Goal: Task Accomplishment & Management: Use online tool/utility

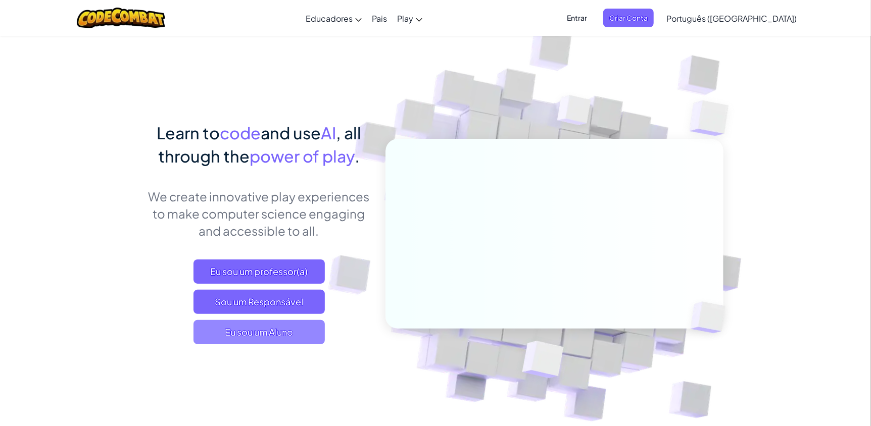
click at [296, 345] on span "Eu sou um Aluno" at bounding box center [259, 332] width 131 height 24
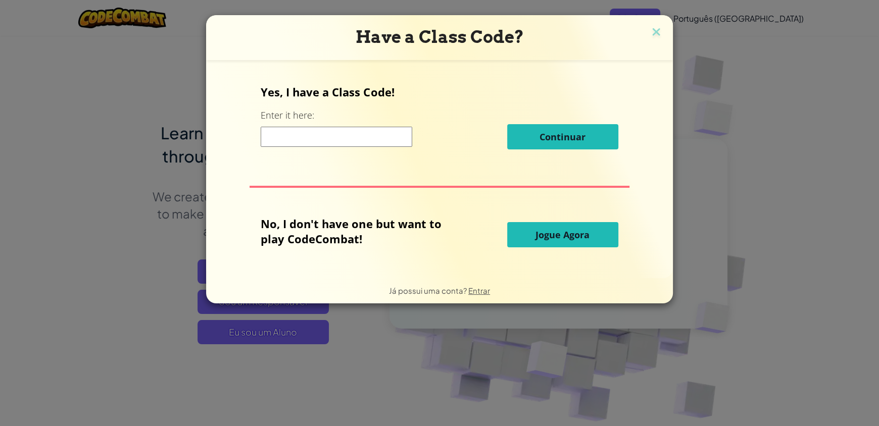
click at [396, 139] on input at bounding box center [337, 137] width 152 height 20
type input "asasas"
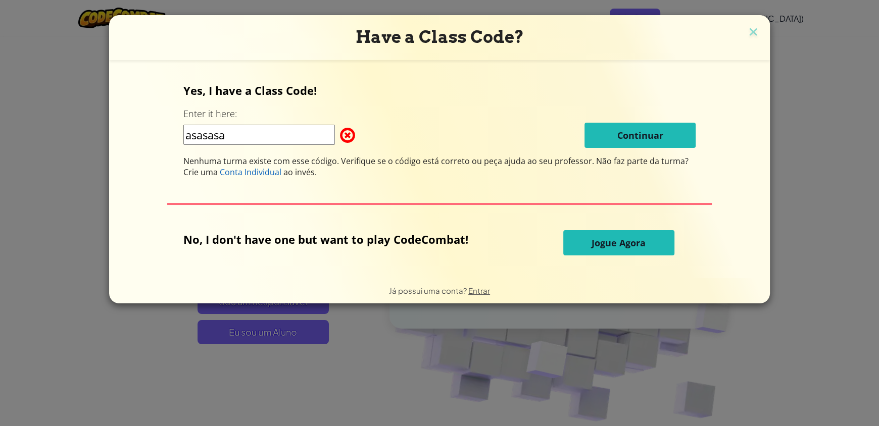
click at [340, 130] on span at bounding box center [340, 135] width 0 height 20
click at [635, 242] on span "Jogue Agora" at bounding box center [619, 243] width 54 height 12
click at [340, 135] on span at bounding box center [340, 135] width 0 height 20
drag, startPoint x: 291, startPoint y: 127, endPoint x: 81, endPoint y: 146, distance: 210.6
click at [81, 146] on div "Have a Class Code? Yes, I have a Class Code! Enter it here: asasasa Continuar N…" at bounding box center [439, 213] width 879 height 426
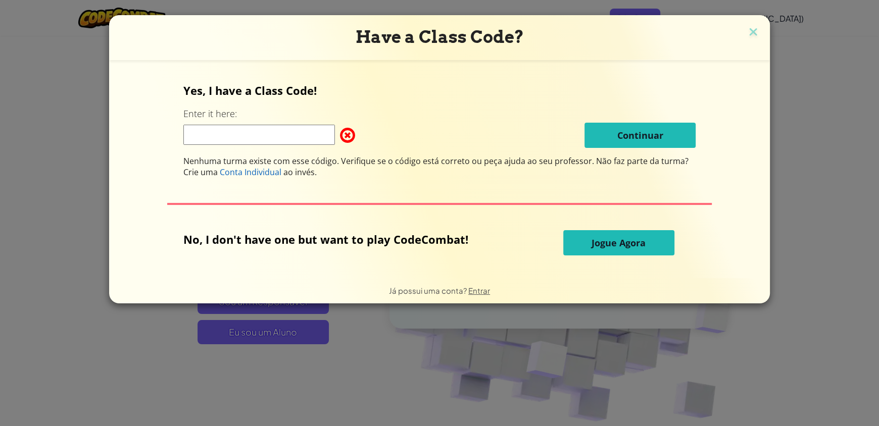
click at [661, 135] on span "Continuar" at bounding box center [640, 135] width 46 height 12
click at [640, 244] on span "Jogue Agora" at bounding box center [619, 243] width 54 height 12
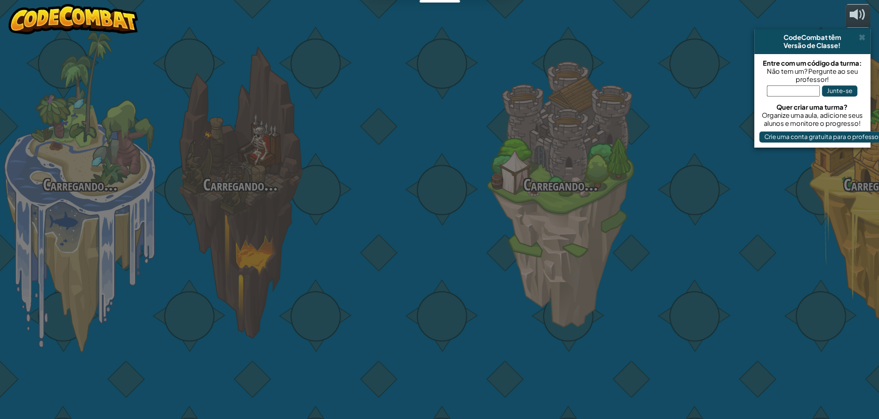
select select "pt-BR"
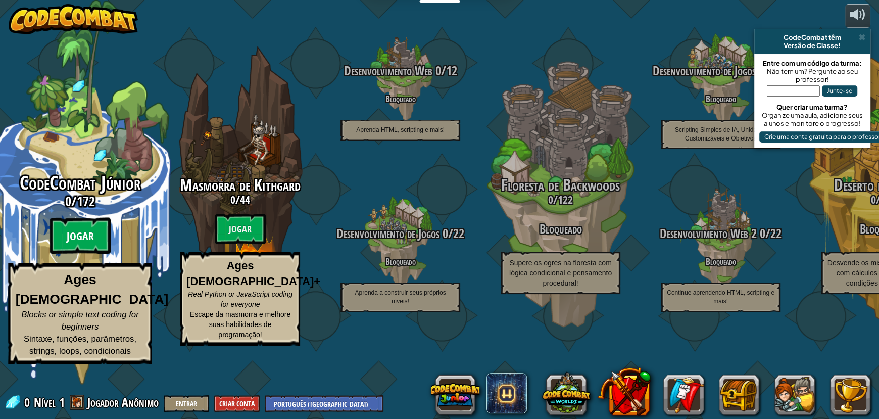
click at [83, 254] on btn "Jogar" at bounding box center [80, 236] width 61 height 36
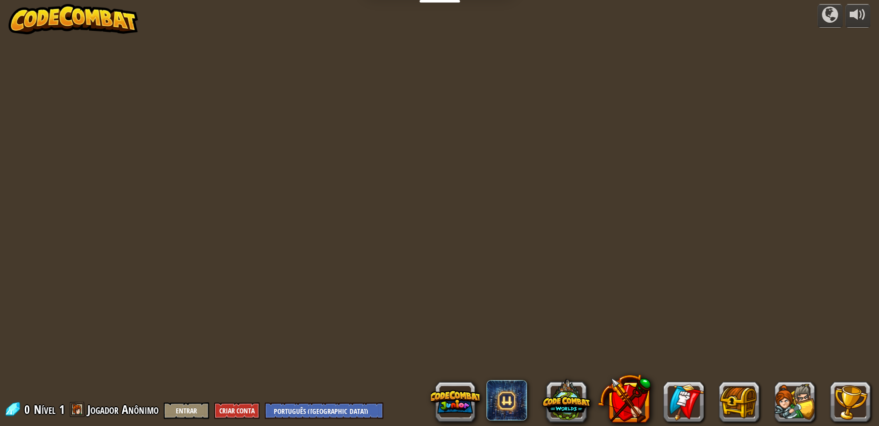
select select "pt-BR"
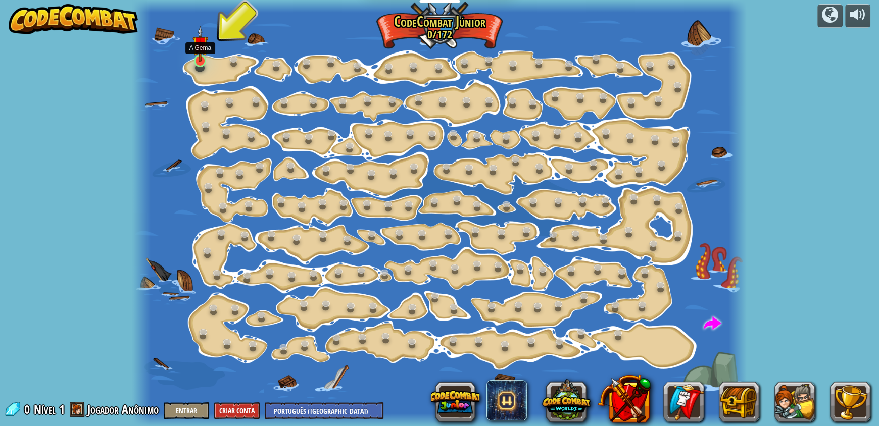
click at [207, 61] on img at bounding box center [200, 44] width 16 height 36
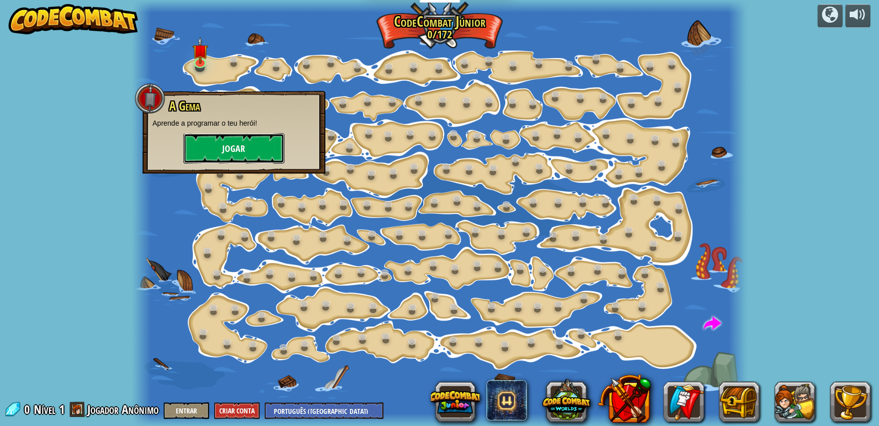
click at [215, 142] on button "Jogar" at bounding box center [233, 148] width 101 height 30
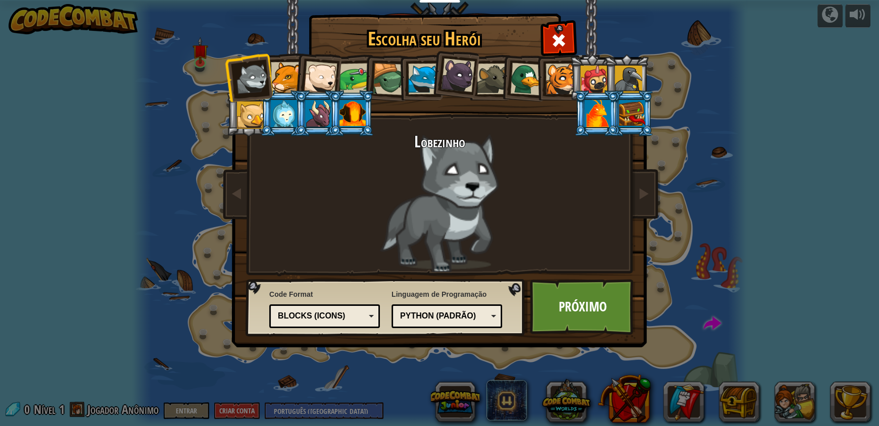
click at [354, 327] on div "Text code Blocks and code Blocks Blocks (Icons) Blocks (Icons)" at bounding box center [324, 317] width 111 height 24
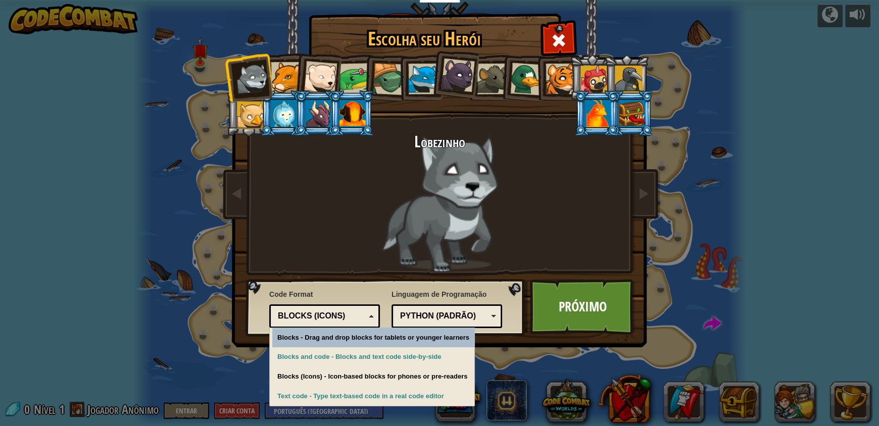
click at [442, 315] on div "Python (Padrão)" at bounding box center [443, 317] width 87 height 12
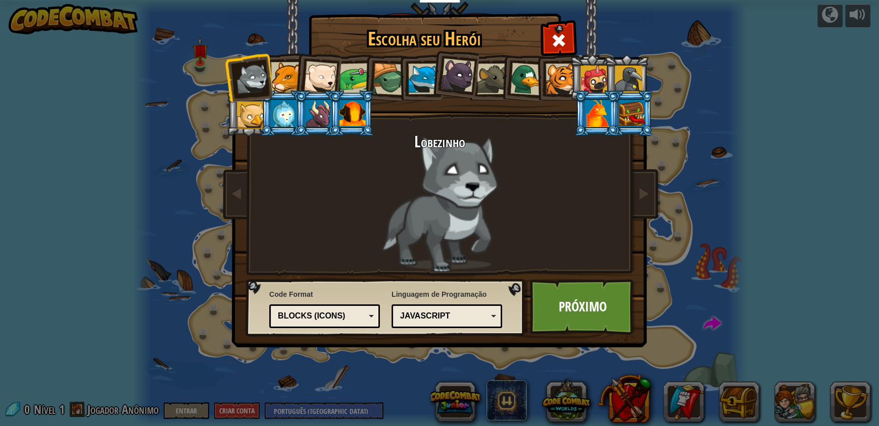
click at [355, 79] on div at bounding box center [355, 78] width 31 height 31
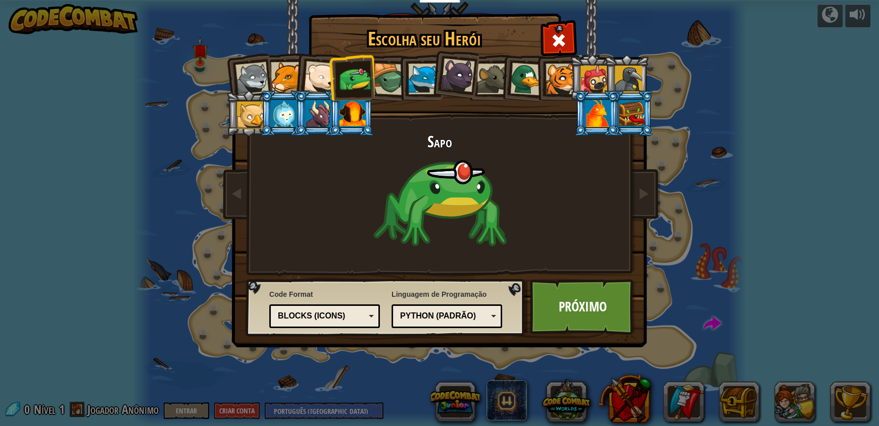
click at [447, 79] on div at bounding box center [458, 76] width 34 height 34
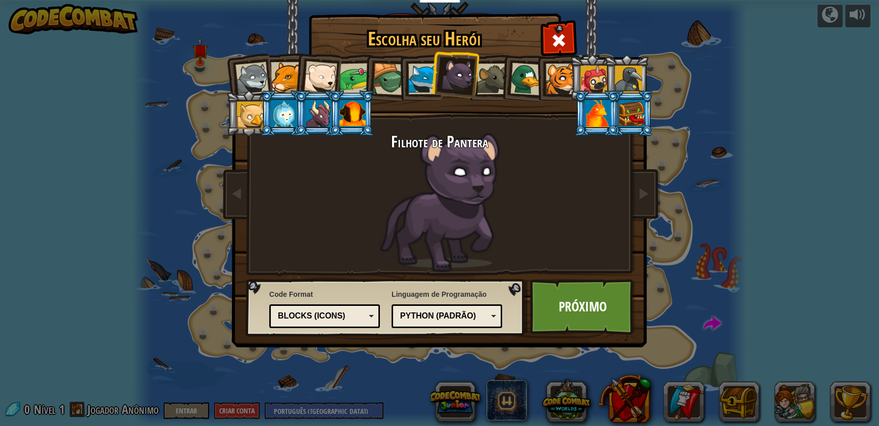
click at [352, 320] on div "Blocks (Icons)" at bounding box center [321, 317] width 87 height 12
click at [595, 325] on link "Próximo" at bounding box center [583, 307] width 106 height 56
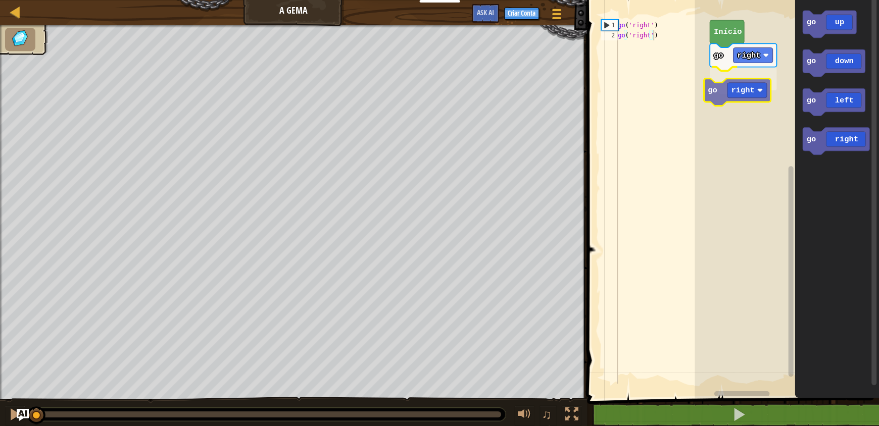
click at [751, 97] on div "go right go right Início go up go down go left go right go right" at bounding box center [787, 196] width 184 height 403
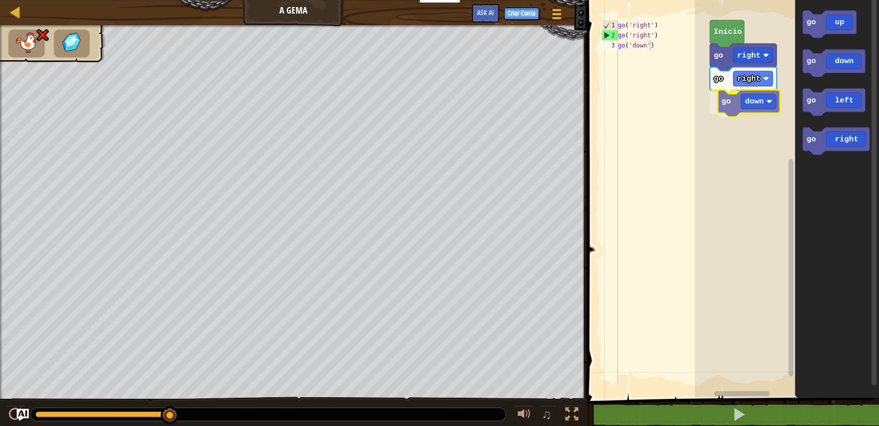
click at [764, 102] on div "go right go right go down [PERSON_NAME] go up go down go left go right go down" at bounding box center [787, 196] width 184 height 403
click at [754, 123] on div "go right go right go down go right Início go up go down go left go right go rig…" at bounding box center [787, 196] width 184 height 403
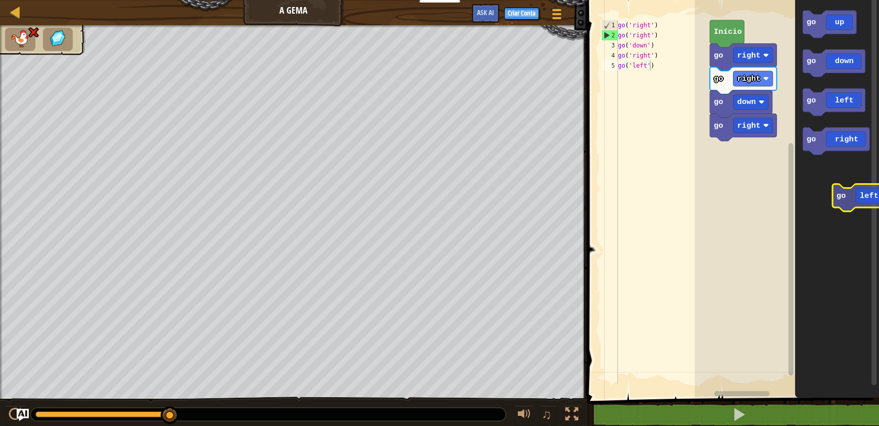
click at [871, 195] on icon "go up go down go left go right" at bounding box center [837, 196] width 84 height 403
click at [606, 32] on div "2" at bounding box center [610, 35] width 16 height 10
click at [608, 28] on div "1" at bounding box center [610, 25] width 16 height 10
type textarea "go('right')"
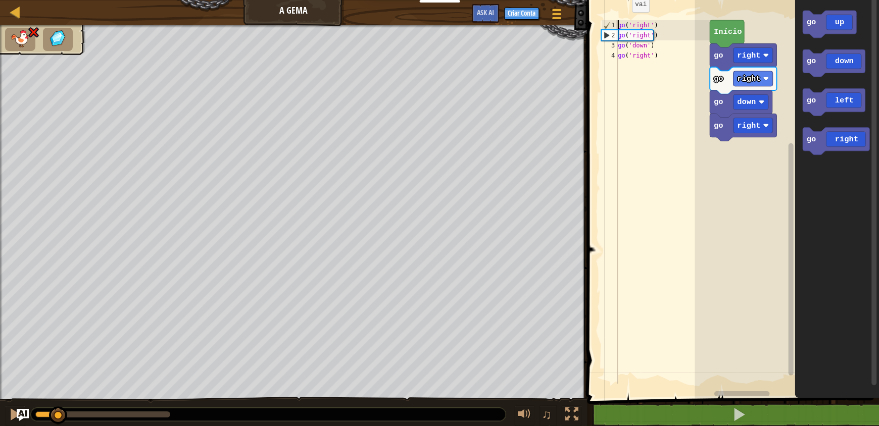
click at [35, 388] on div "♫ Filhote de Pantera" at bounding box center [439, 226] width 879 height 402
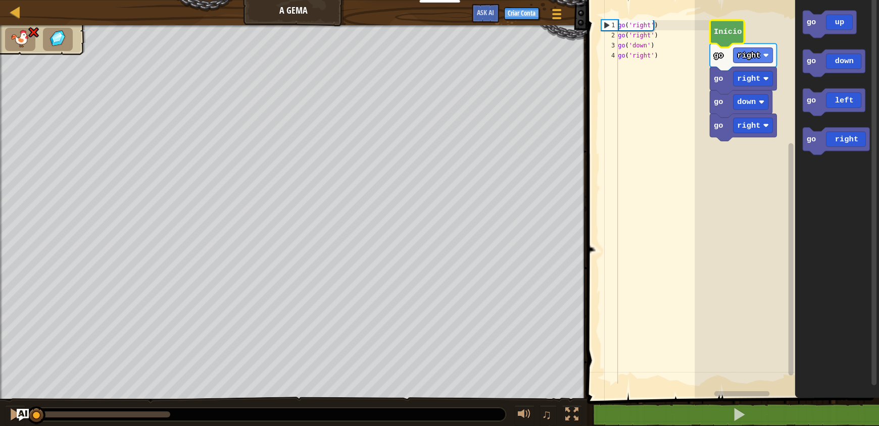
click at [716, 36] on text "Início" at bounding box center [728, 31] width 28 height 9
click at [731, 33] on text "Início" at bounding box center [728, 31] width 28 height 9
click at [14, 408] on div at bounding box center [15, 414] width 13 height 13
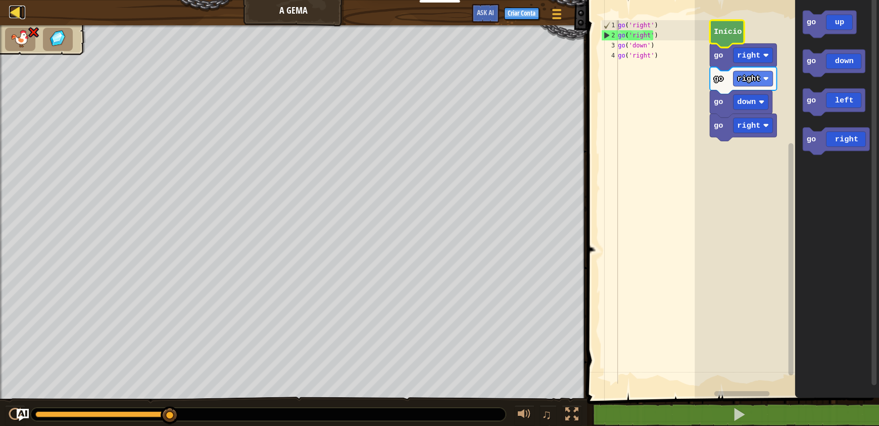
click at [19, 14] on div at bounding box center [15, 12] width 13 height 13
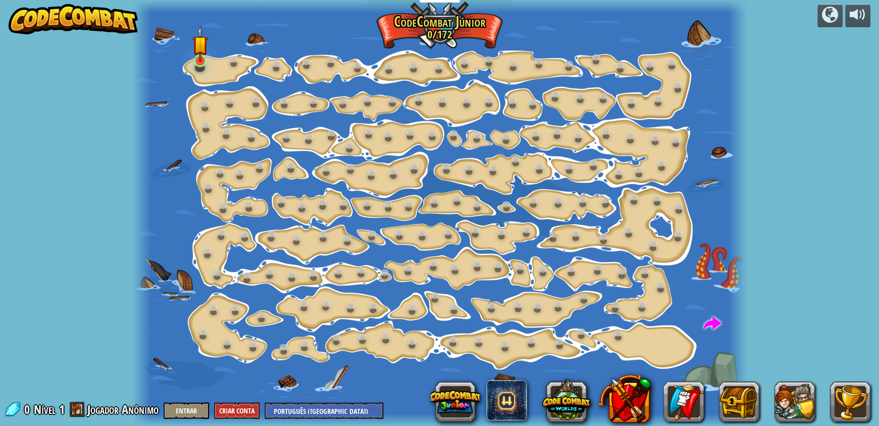
select select "pt-BR"
click at [198, 58] on img at bounding box center [200, 44] width 16 height 36
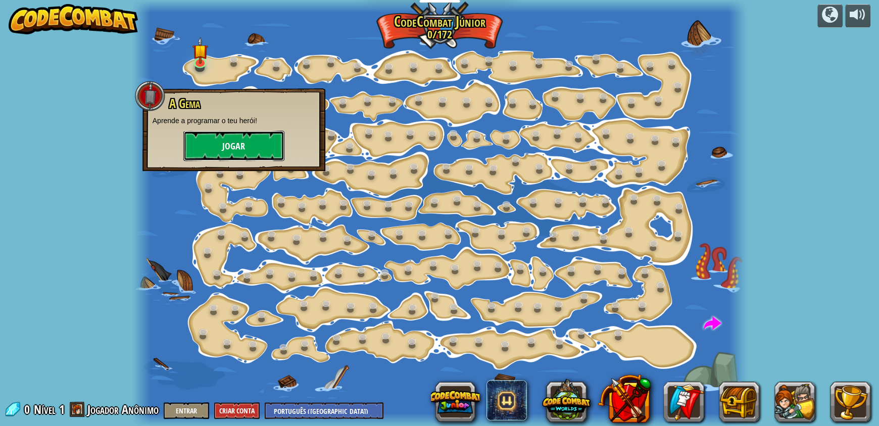
click at [221, 147] on button "Jogar" at bounding box center [233, 146] width 101 height 30
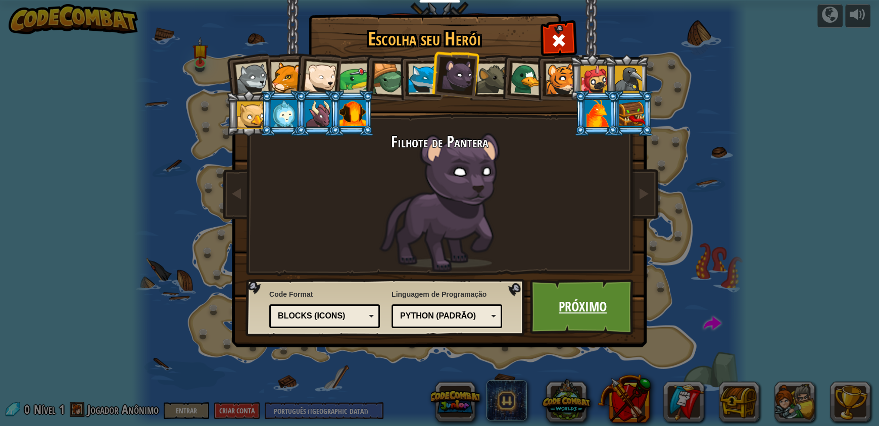
click at [587, 291] on link "Próximo" at bounding box center [583, 307] width 106 height 56
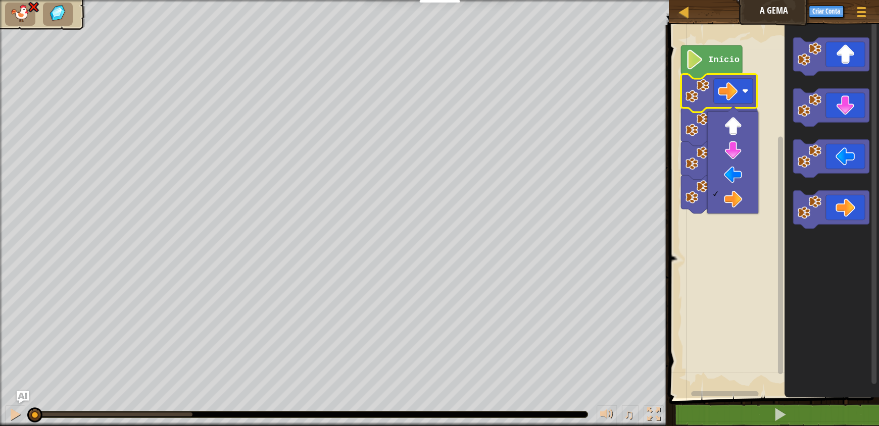
click at [747, 271] on rect "Espaço de trabalho do Blockly" at bounding box center [772, 209] width 213 height 378
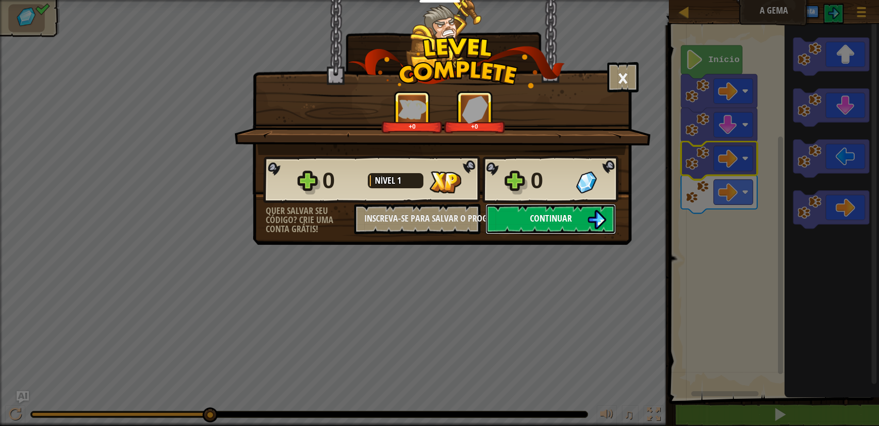
click at [600, 218] on img at bounding box center [596, 219] width 19 height 19
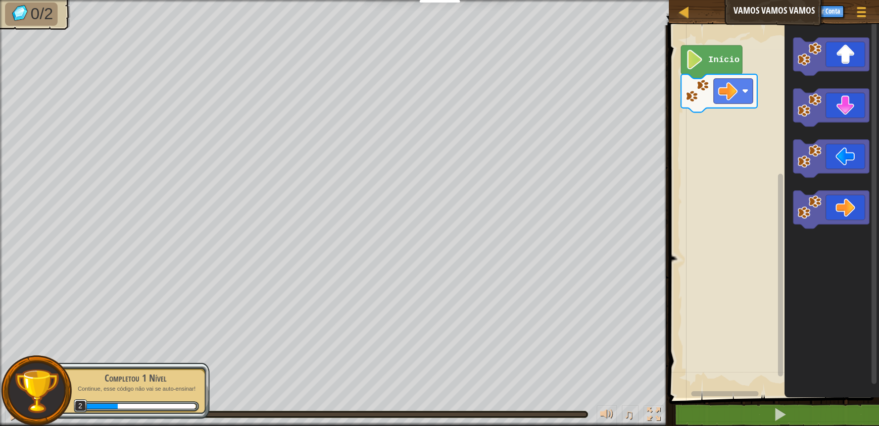
click at [777, 137] on div "Início" at bounding box center [772, 209] width 213 height 378
click at [748, 150] on div "Início" at bounding box center [772, 209] width 213 height 378
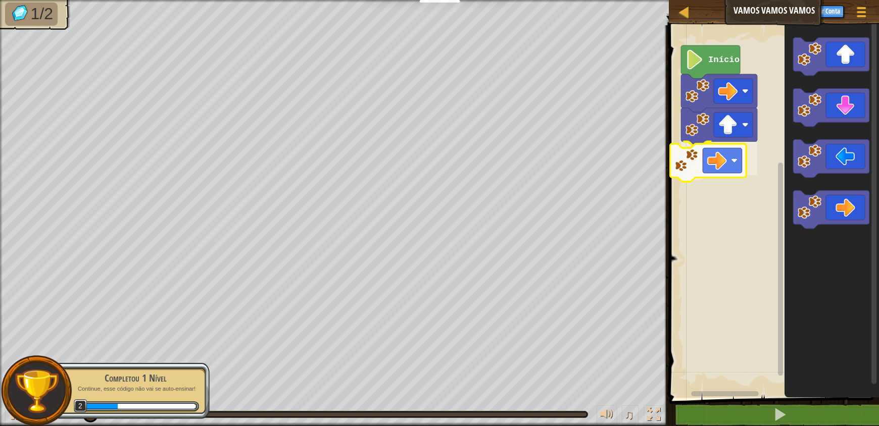
click at [722, 170] on div "Início" at bounding box center [772, 209] width 213 height 378
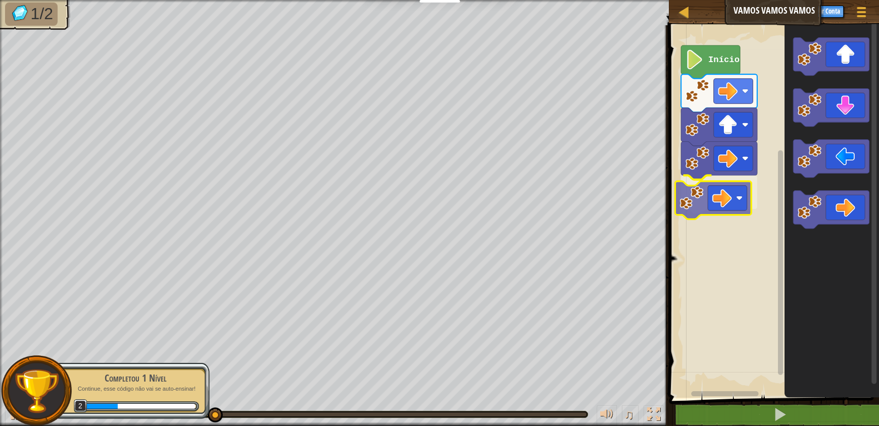
click at [716, 198] on div "Início" at bounding box center [772, 209] width 213 height 378
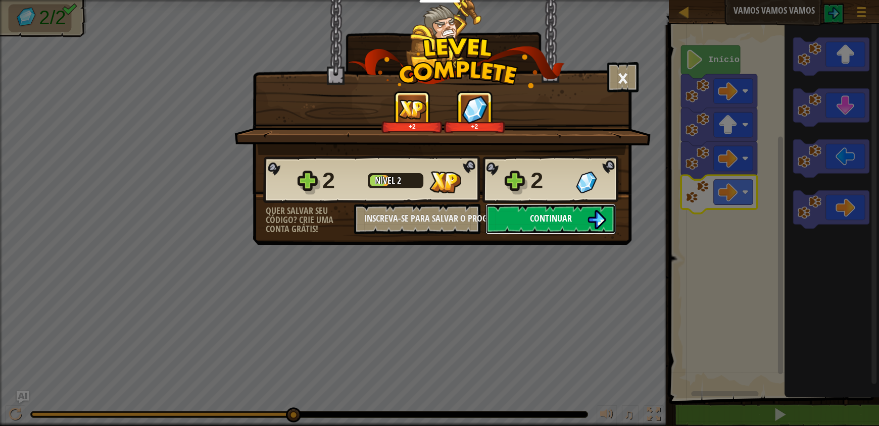
click at [584, 218] on button "Continuar" at bounding box center [551, 219] width 130 height 30
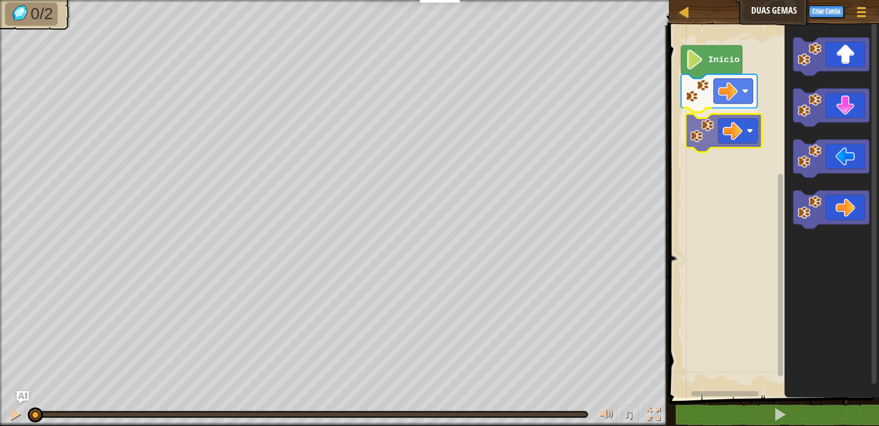
click at [744, 138] on div "Início" at bounding box center [772, 209] width 213 height 378
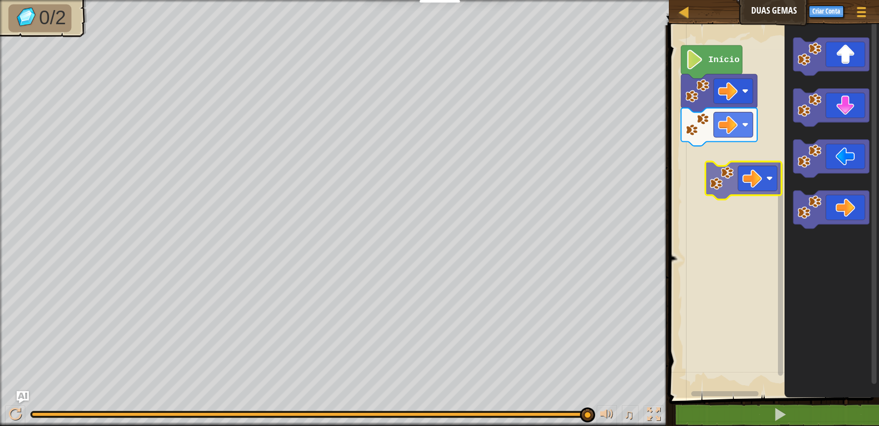
click at [746, 162] on div "Início" at bounding box center [772, 209] width 213 height 378
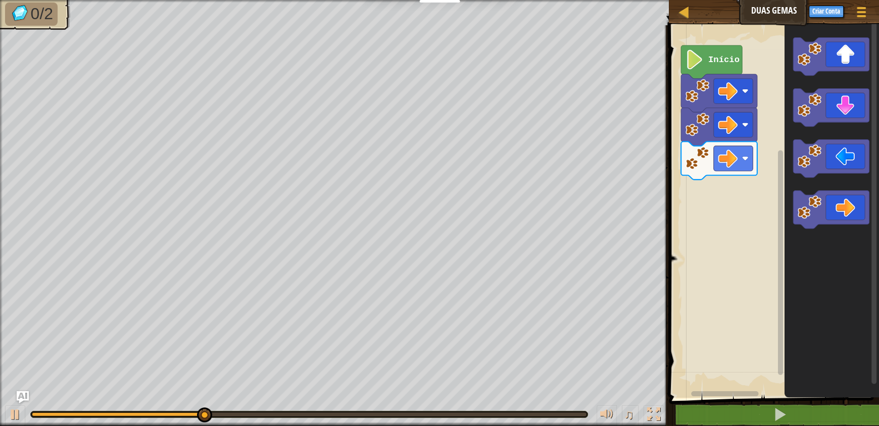
click at [696, 181] on div "Início" at bounding box center [772, 209] width 213 height 378
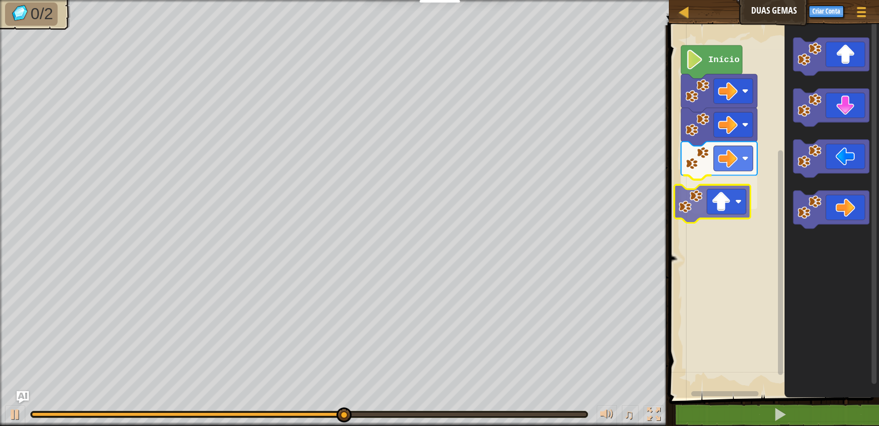
click at [738, 204] on div "Início" at bounding box center [772, 209] width 213 height 378
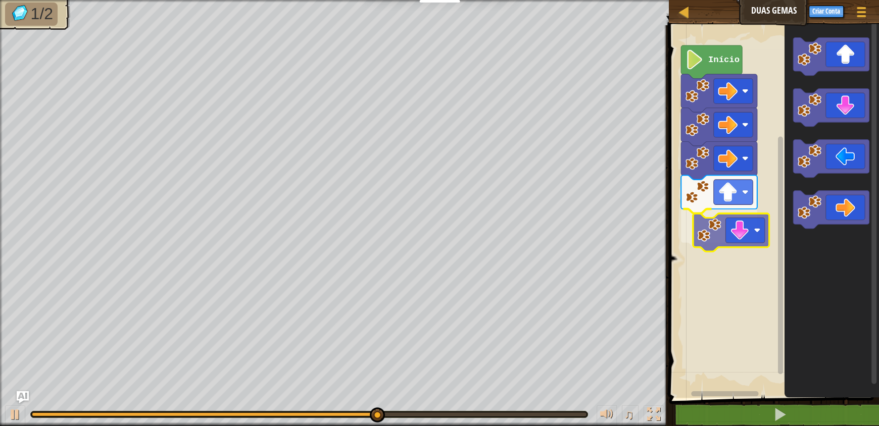
click at [753, 232] on div "Início" at bounding box center [772, 209] width 213 height 378
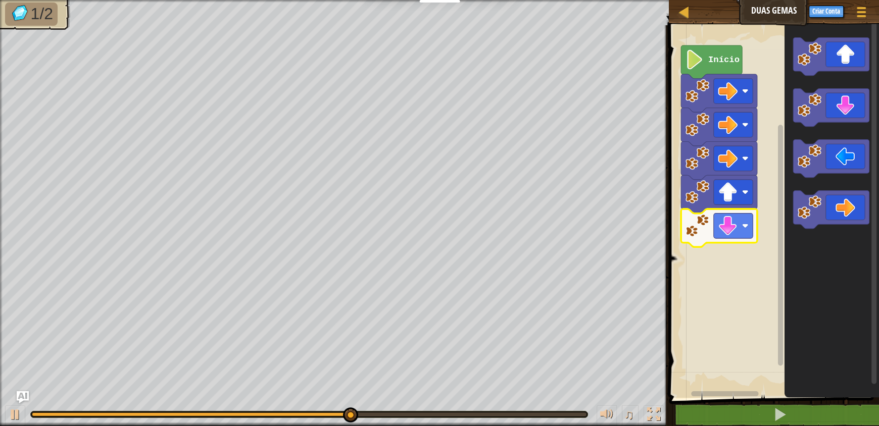
click at [858, 123] on icon "Espaço de trabalho do Blockly" at bounding box center [832, 209] width 94 height 378
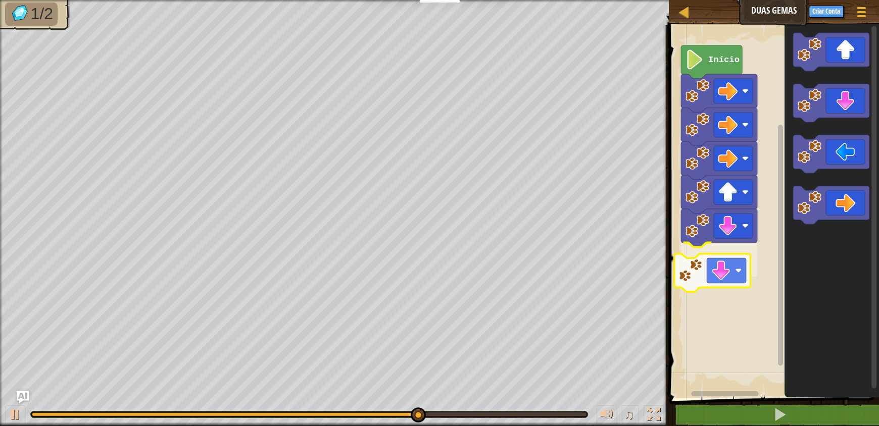
click at [733, 274] on div "Início" at bounding box center [772, 209] width 213 height 378
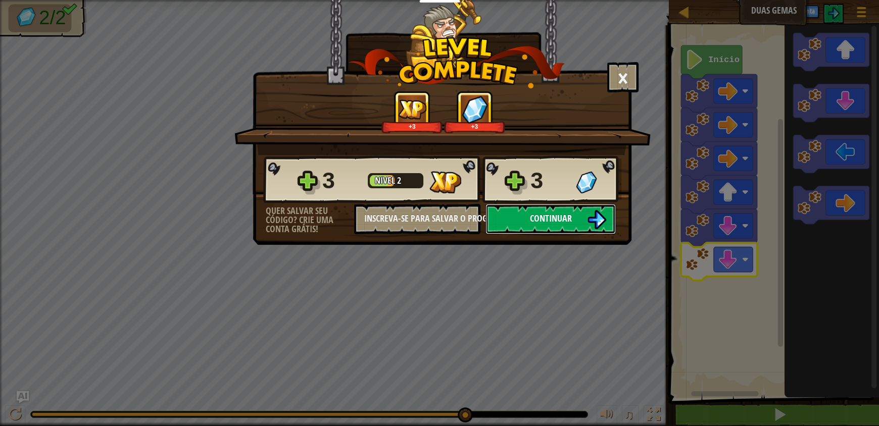
click at [594, 224] on img at bounding box center [596, 219] width 19 height 19
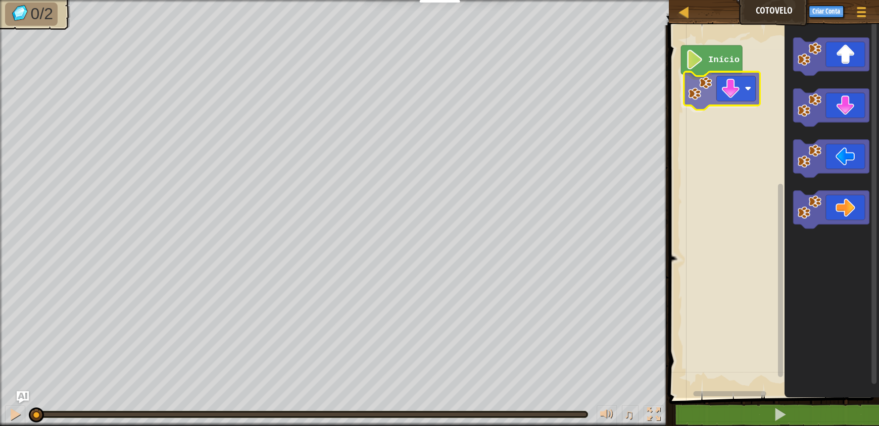
click at [731, 97] on div "Início" at bounding box center [772, 209] width 213 height 378
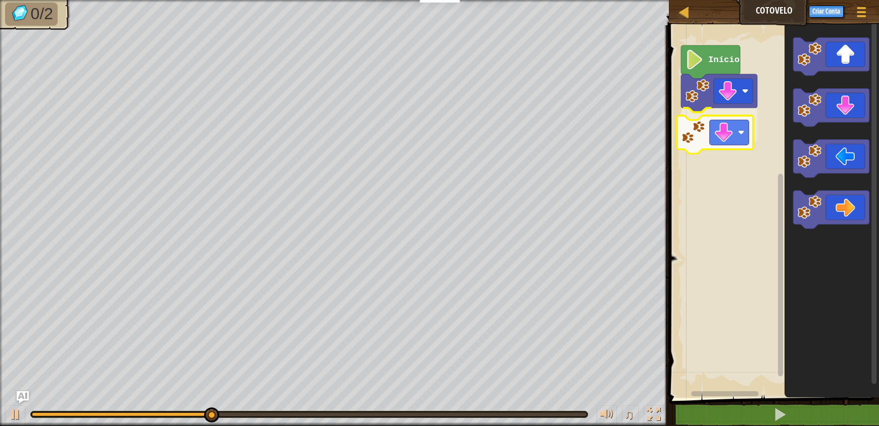
click at [731, 144] on div "Início" at bounding box center [772, 209] width 213 height 378
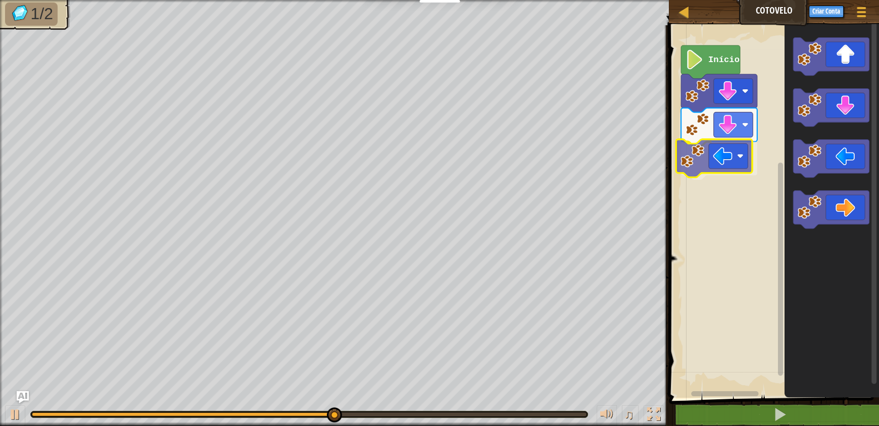
click at [730, 169] on div "Início" at bounding box center [772, 209] width 213 height 378
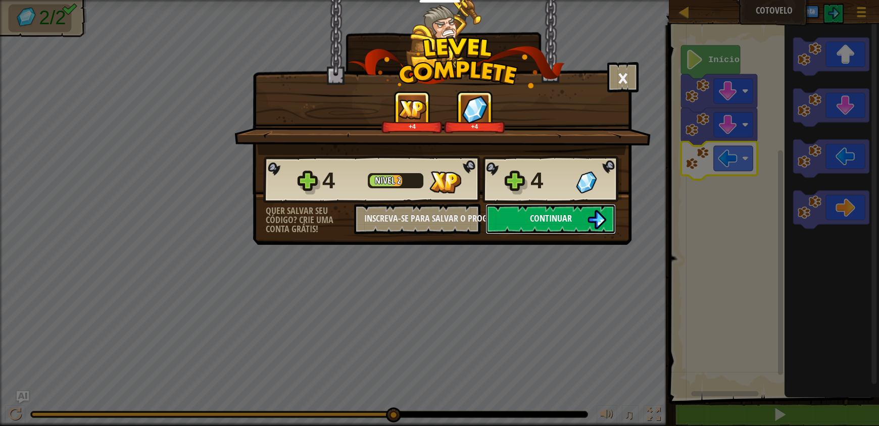
click at [589, 218] on img at bounding box center [596, 219] width 19 height 19
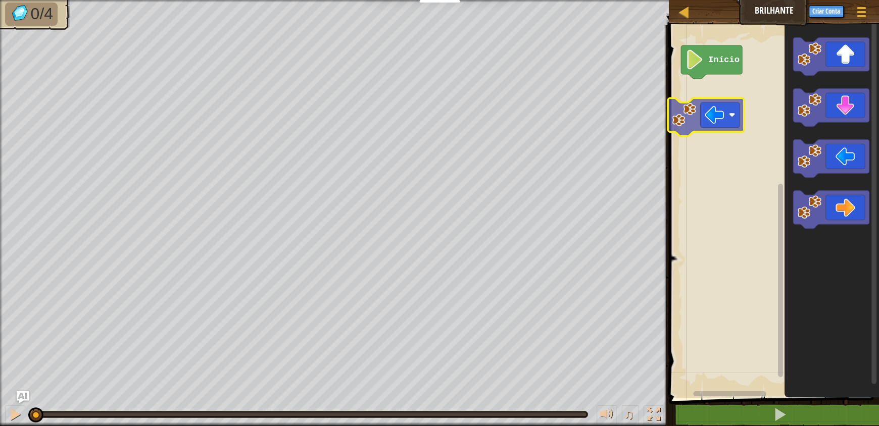
click at [720, 129] on div "Início" at bounding box center [772, 209] width 213 height 378
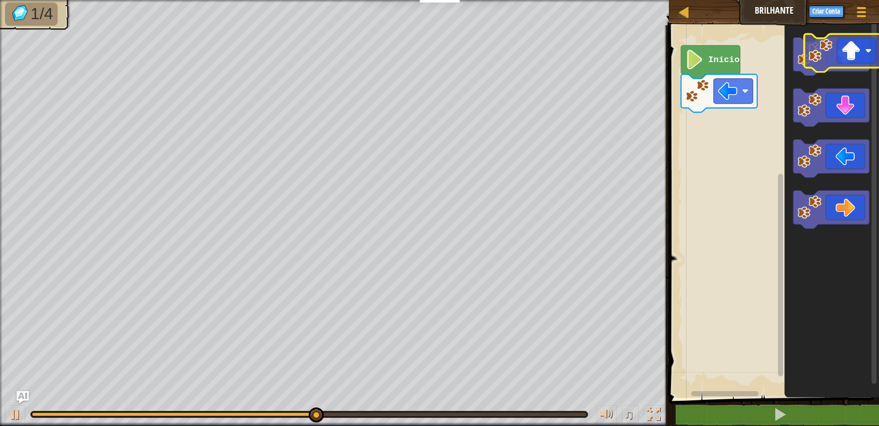
click at [871, 62] on div "Início" at bounding box center [772, 209] width 213 height 378
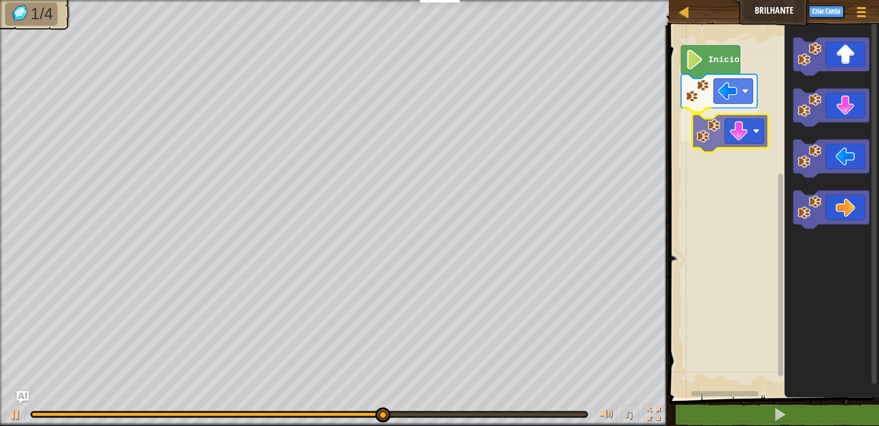
click at [754, 135] on div "Início" at bounding box center [772, 209] width 213 height 378
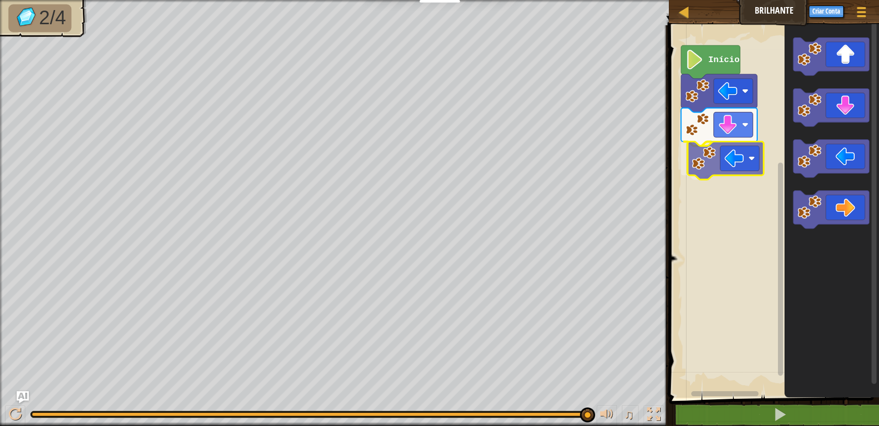
click at [722, 167] on div "Início" at bounding box center [772, 209] width 213 height 378
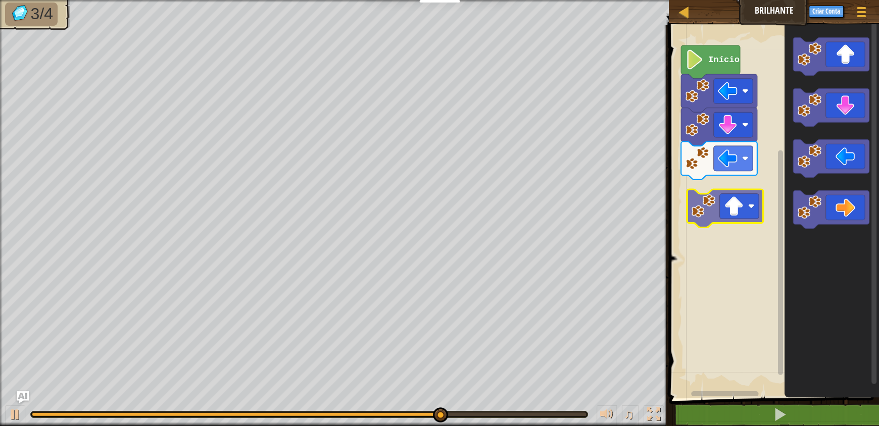
click at [751, 216] on div "Início" at bounding box center [772, 209] width 213 height 378
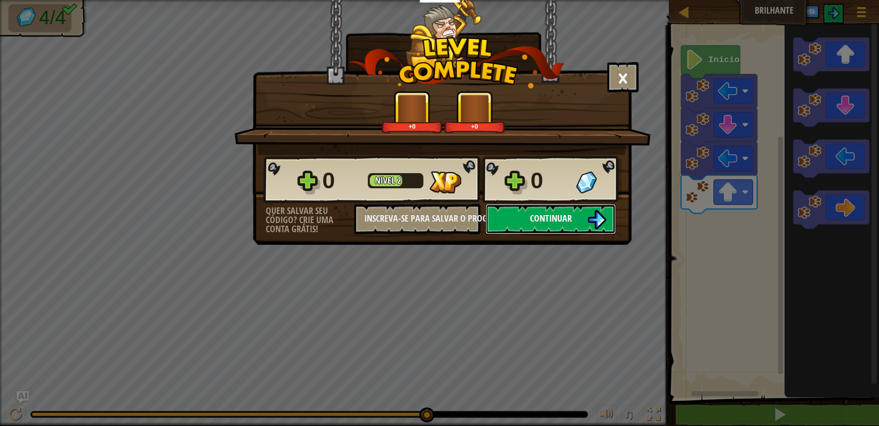
click at [601, 222] on img at bounding box center [596, 219] width 19 height 19
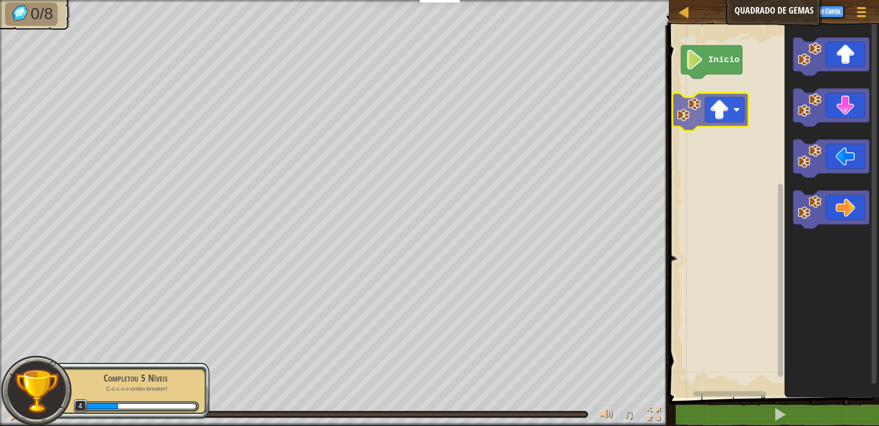
click at [733, 116] on div "Início" at bounding box center [772, 209] width 213 height 378
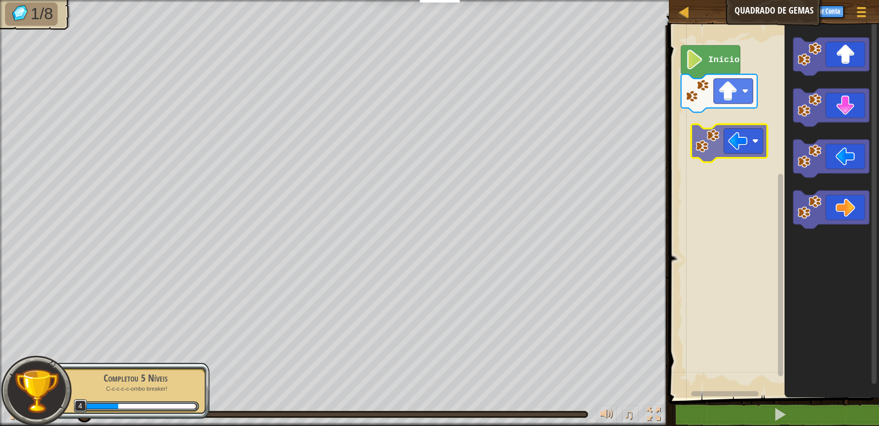
click at [738, 147] on div "Início" at bounding box center [772, 209] width 213 height 378
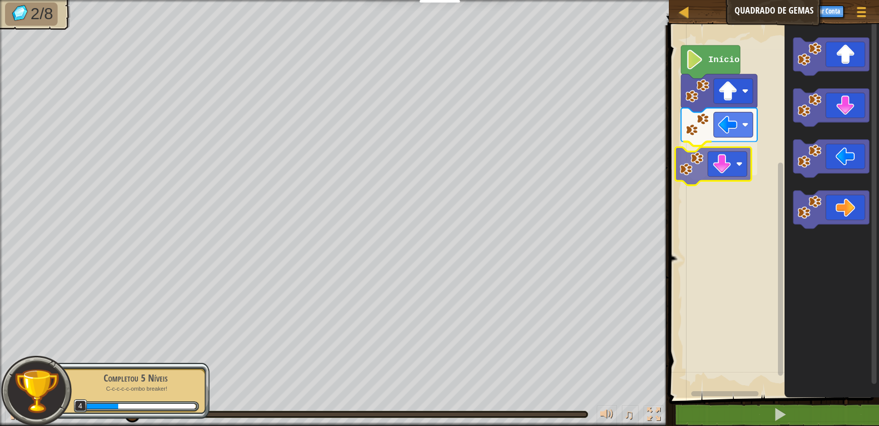
click at [740, 178] on div "Início" at bounding box center [772, 209] width 213 height 378
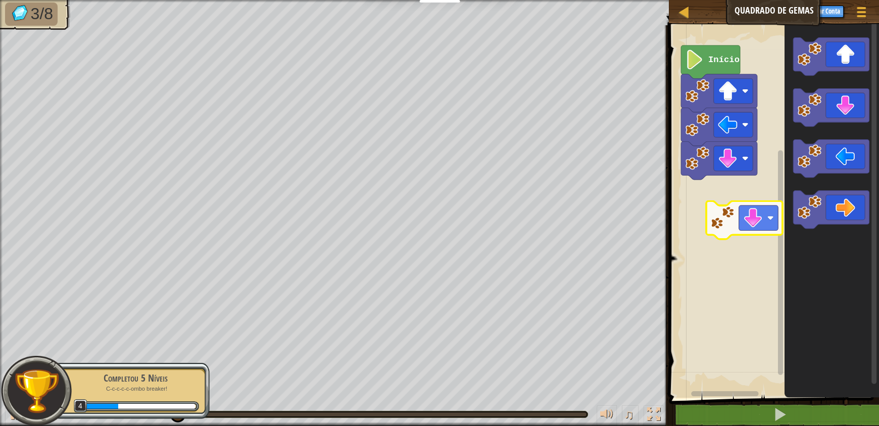
click at [754, 219] on div "Início" at bounding box center [772, 209] width 213 height 378
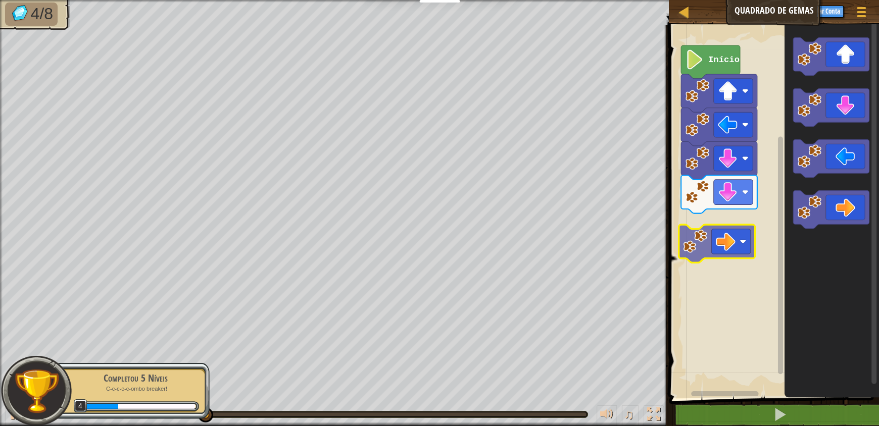
click at [738, 246] on div "Início" at bounding box center [772, 209] width 213 height 378
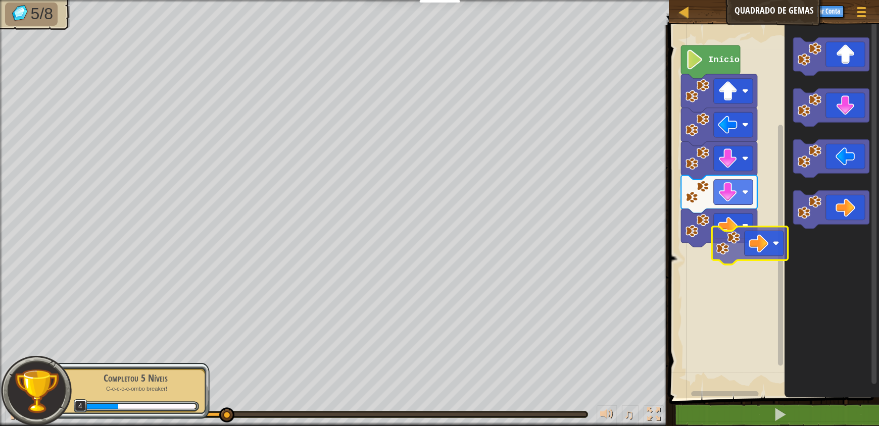
click at [752, 258] on div "Início" at bounding box center [772, 209] width 213 height 378
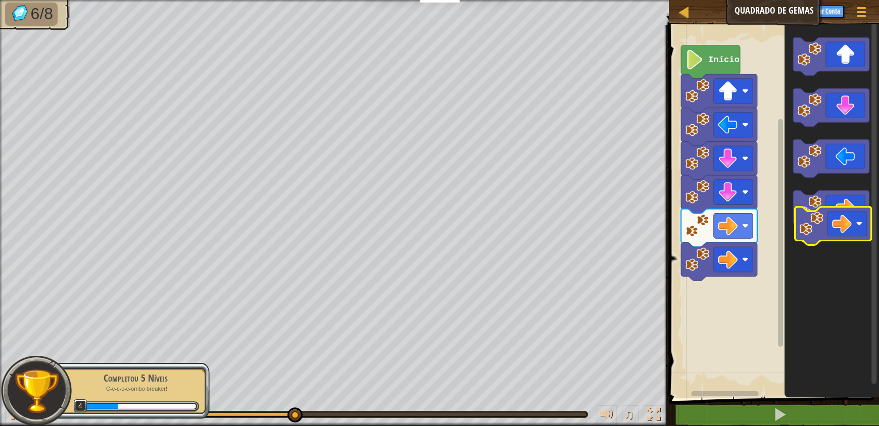
click at [858, 228] on g "Espaço de trabalho do Blockly" at bounding box center [831, 132] width 76 height 191
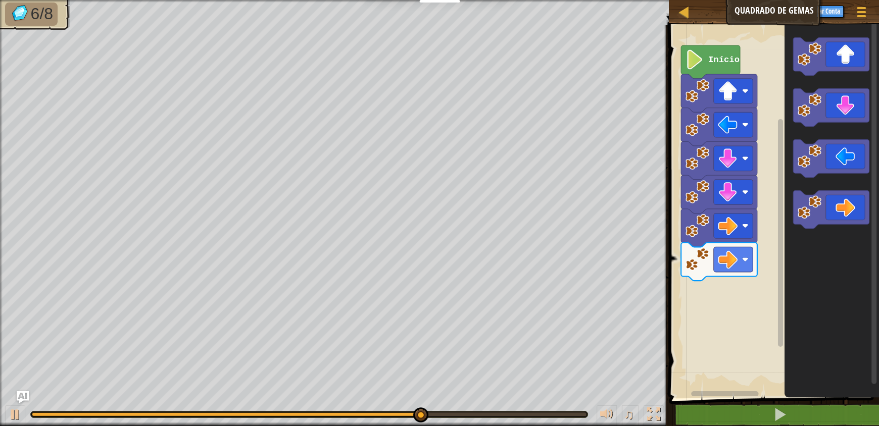
click at [751, 253] on div "Início" at bounding box center [772, 209] width 213 height 378
click at [793, 180] on icon "Espaço de trabalho do Blockly" at bounding box center [832, 209] width 94 height 378
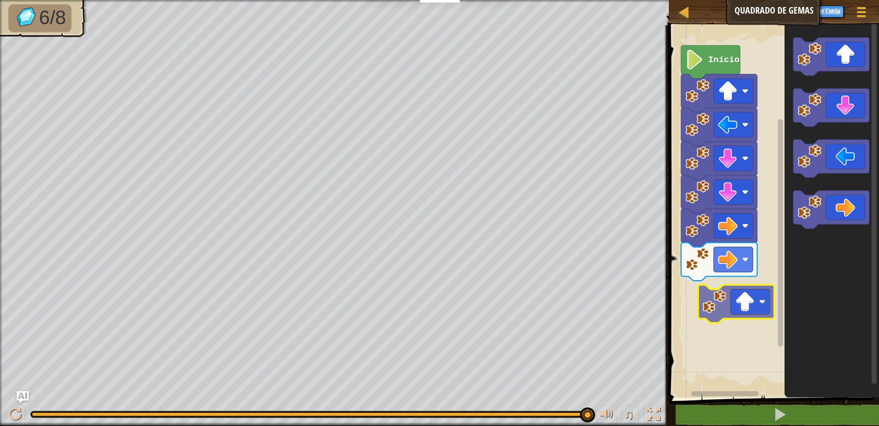
click at [715, 314] on div "Início" at bounding box center [772, 209] width 213 height 378
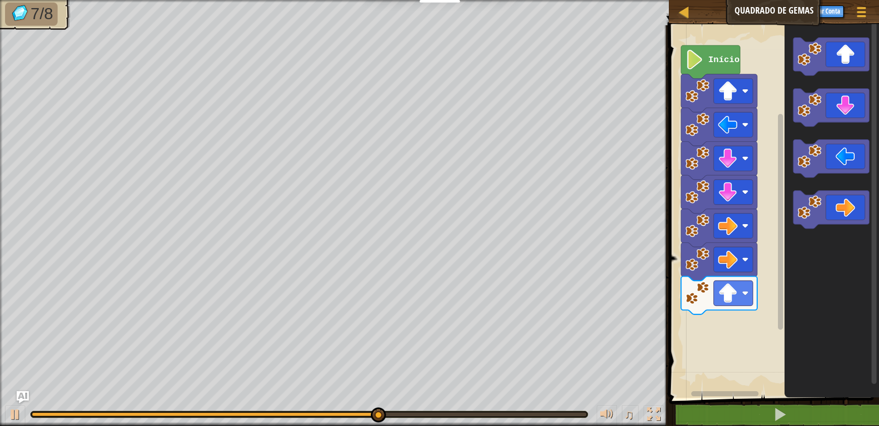
click at [745, 313] on div "Início" at bounding box center [772, 209] width 213 height 378
click at [814, 62] on image "Espaço de trabalho do Blockly" at bounding box center [810, 54] width 24 height 24
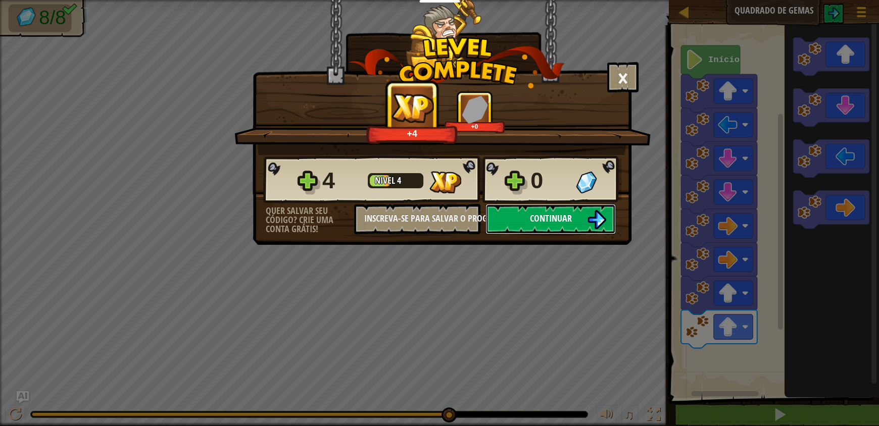
click at [588, 219] on img at bounding box center [596, 219] width 19 height 19
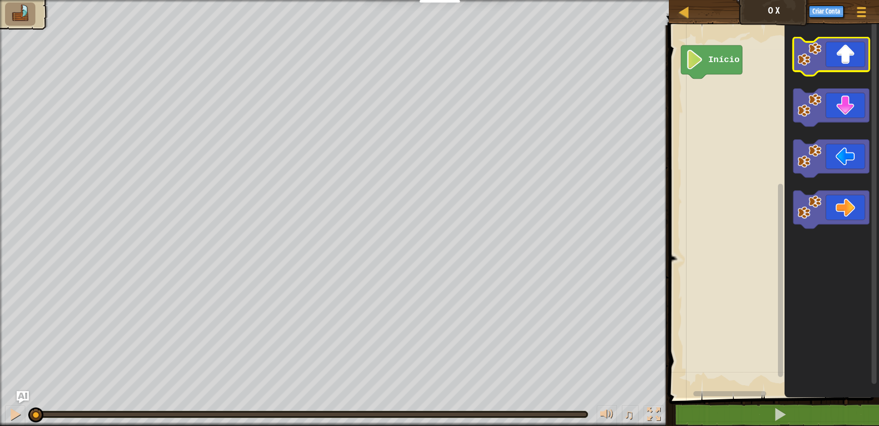
click at [840, 59] on icon "Espaço de trabalho do Blockly" at bounding box center [831, 56] width 76 height 38
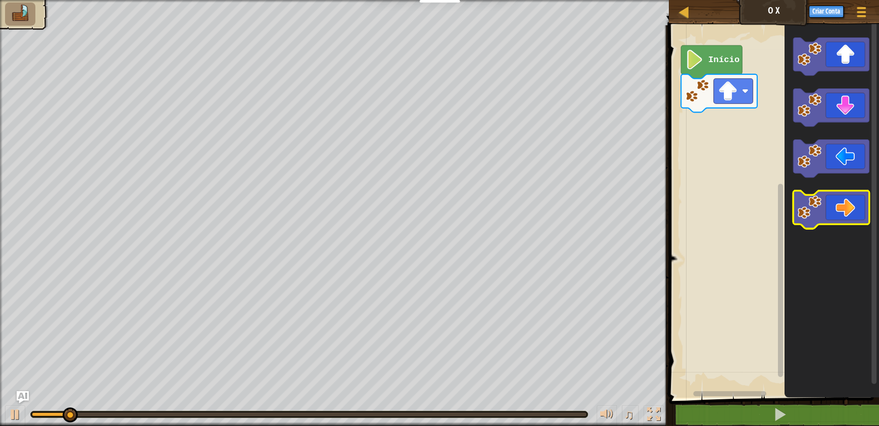
click at [811, 210] on image "Espaço de trabalho do Blockly" at bounding box center [810, 208] width 24 height 24
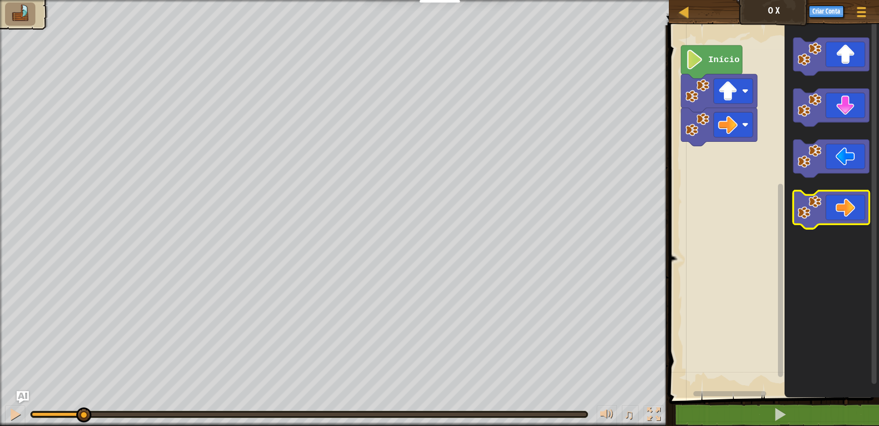
click at [811, 210] on image "Espaço de trabalho do Blockly" at bounding box center [810, 208] width 24 height 24
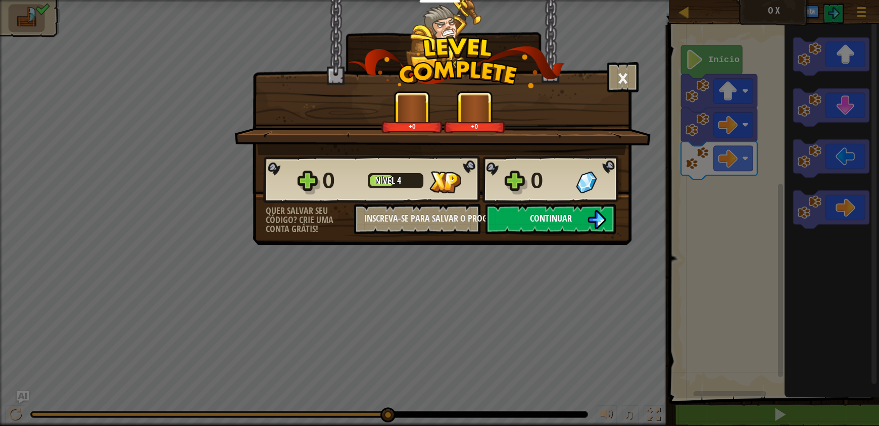
click at [585, 210] on button "Continuar" at bounding box center [551, 219] width 130 height 30
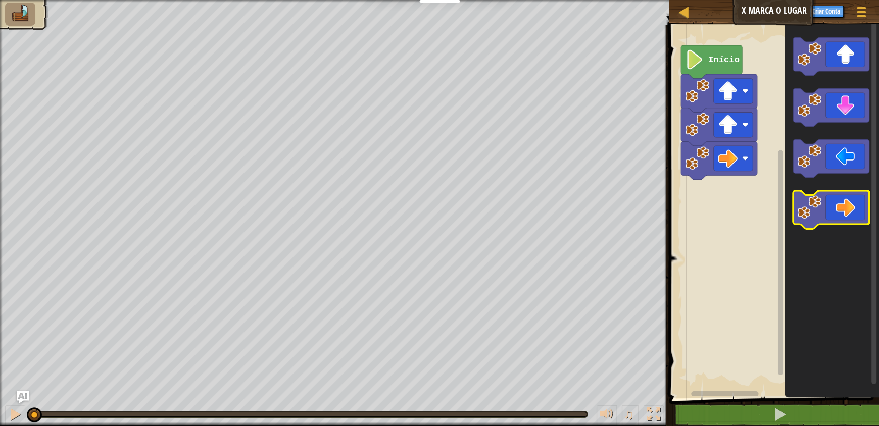
click at [808, 216] on image "Espaço de trabalho do Blockly" at bounding box center [810, 208] width 24 height 24
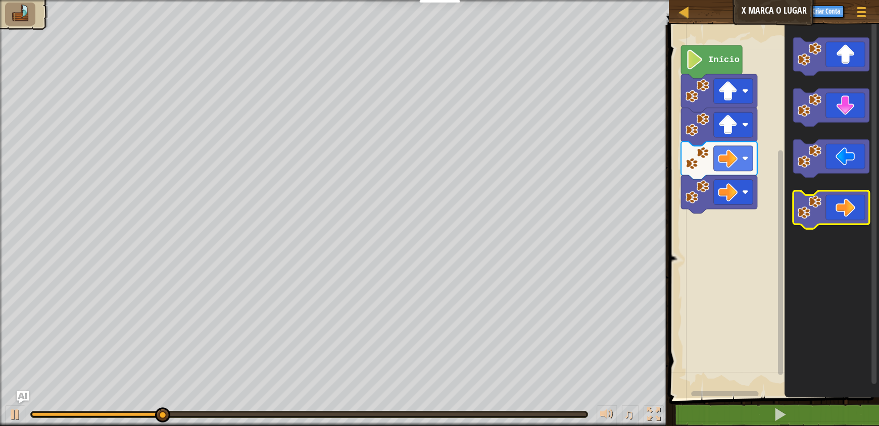
click at [808, 216] on image "Espaço de trabalho do Blockly" at bounding box center [810, 208] width 24 height 24
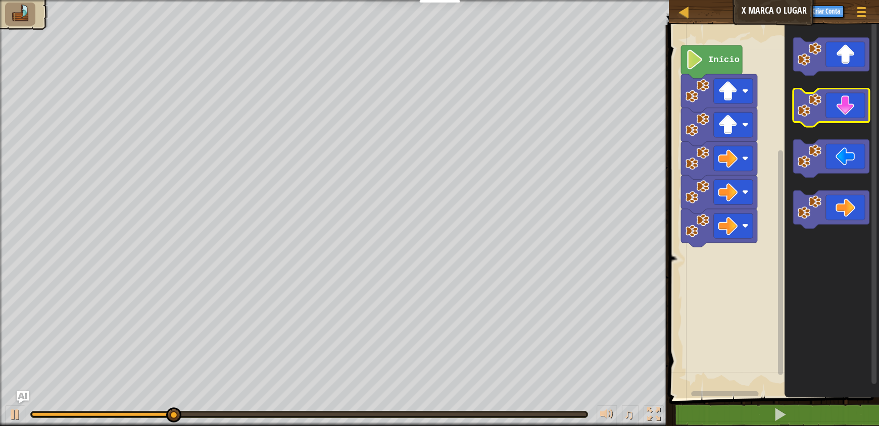
click at [812, 102] on image "Espaço de trabalho do Blockly" at bounding box center [810, 105] width 24 height 24
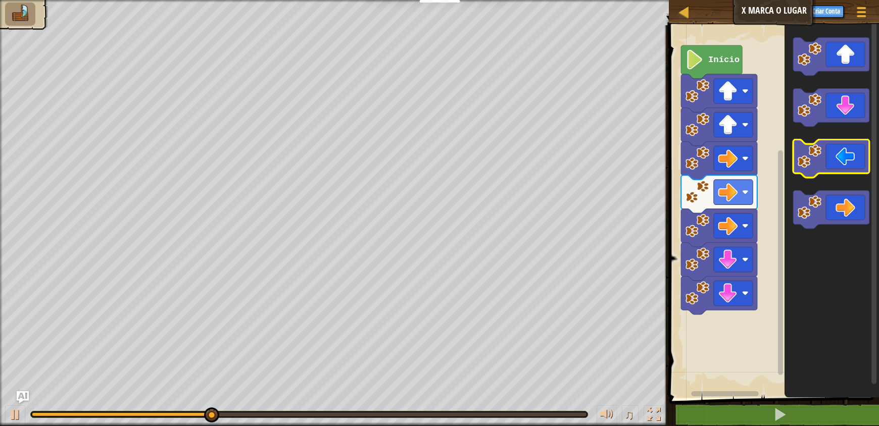
click at [813, 143] on rect "Espaço de trabalho do Blockly" at bounding box center [831, 159] width 76 height 38
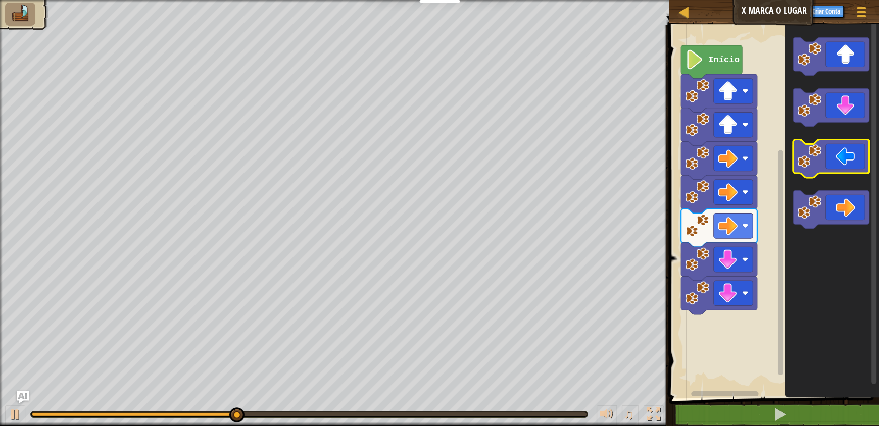
click at [809, 157] on image "Espaço de trabalho do Blockly" at bounding box center [810, 156] width 24 height 24
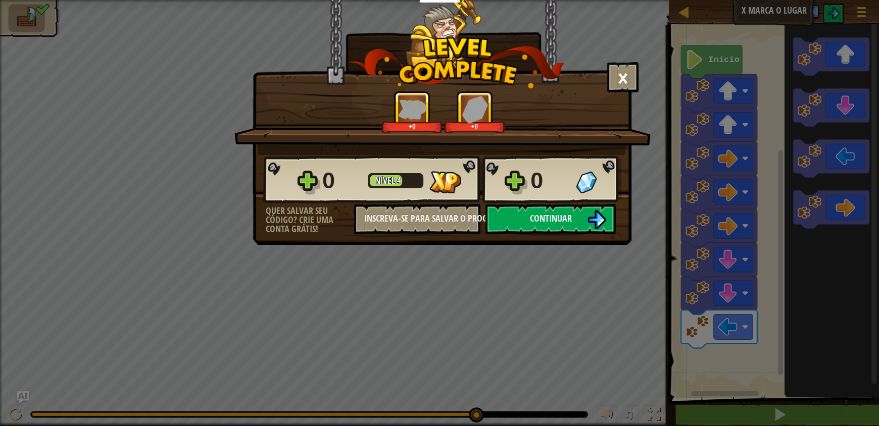
click at [544, 175] on div "0" at bounding box center [550, 181] width 39 height 32
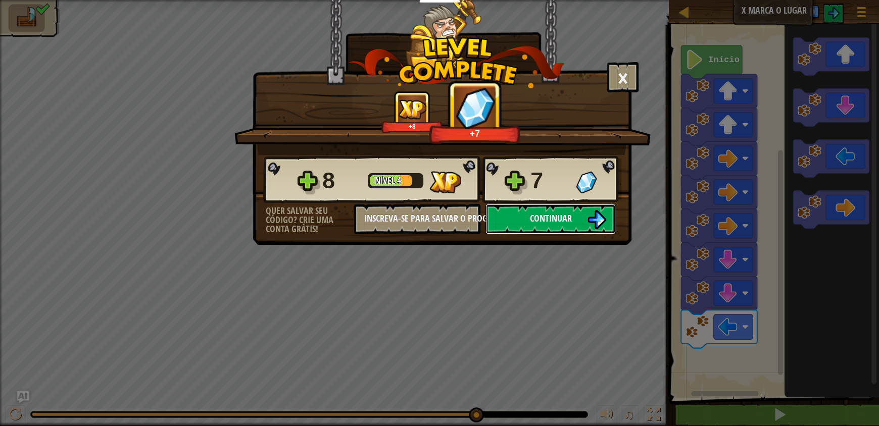
click at [585, 221] on button "Continuar" at bounding box center [551, 219] width 130 height 30
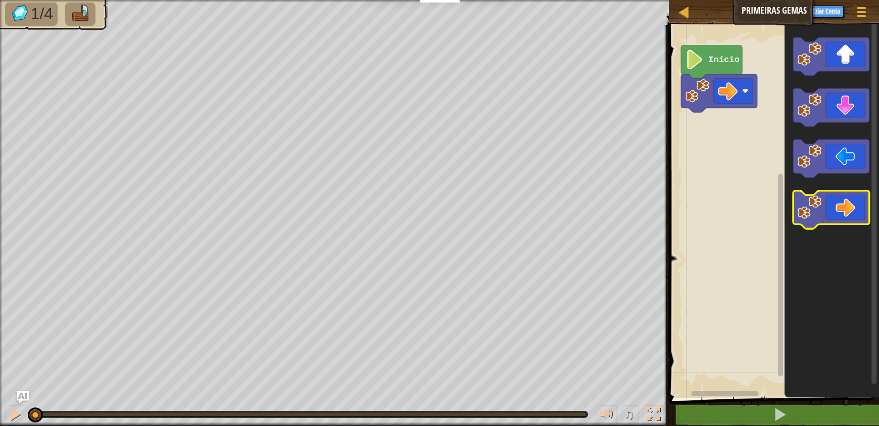
click at [814, 210] on image "Espaço de trabalho do Blockly" at bounding box center [810, 208] width 24 height 24
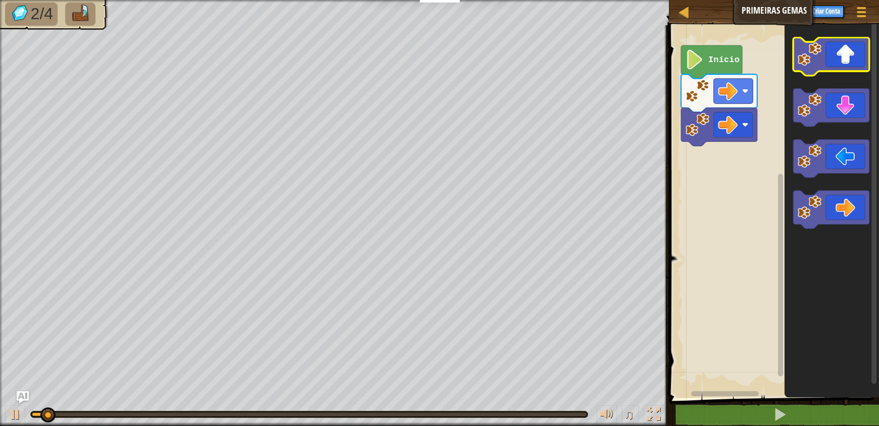
click at [809, 66] on icon "Espaço de trabalho do Blockly" at bounding box center [831, 56] width 76 height 38
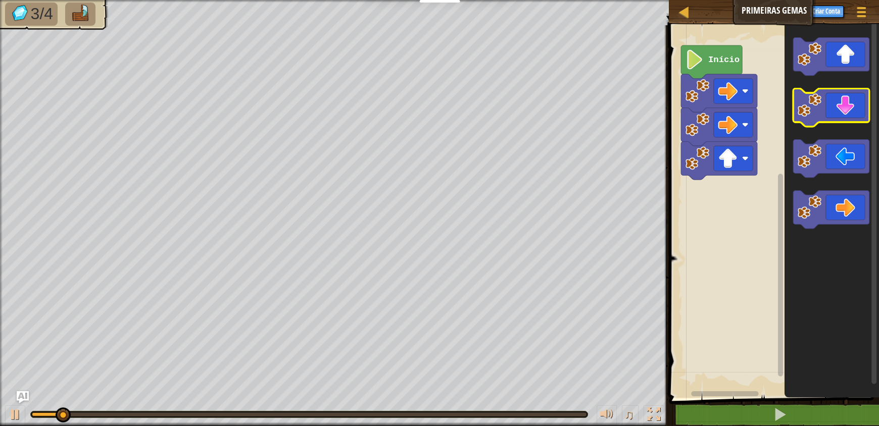
click at [809, 111] on image "Espaço de trabalho do Blockly" at bounding box center [810, 105] width 24 height 24
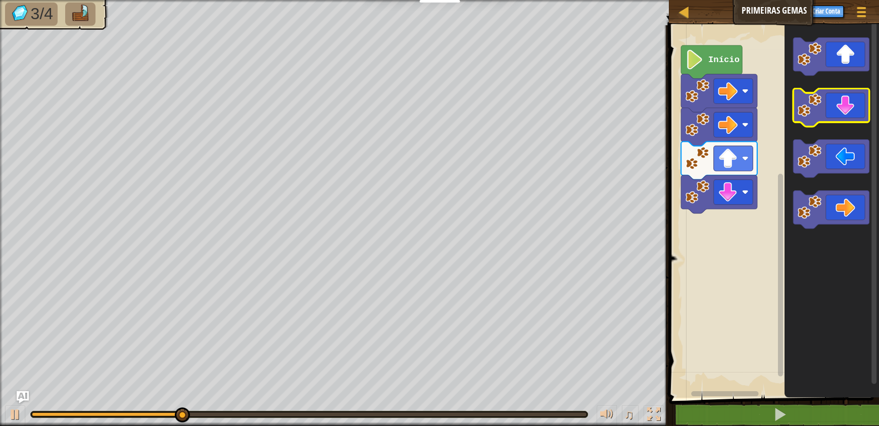
click at [809, 111] on image "Espaço de trabalho do Blockly" at bounding box center [810, 105] width 24 height 24
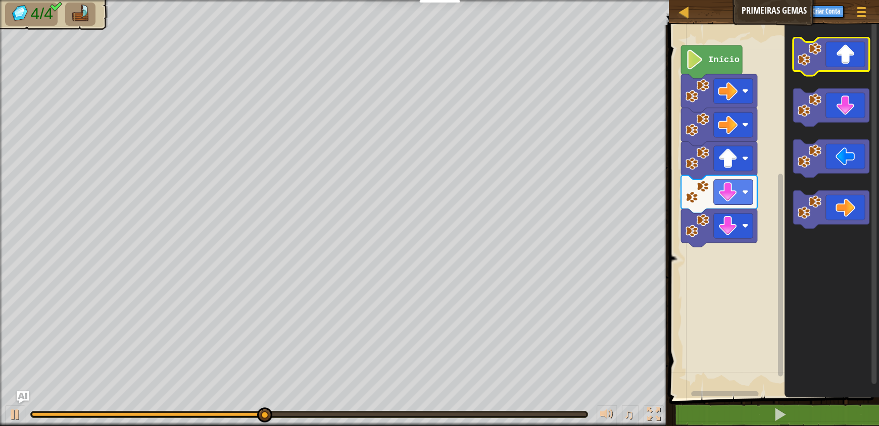
click at [818, 62] on image "Espaço de trabalho do Blockly" at bounding box center [810, 54] width 24 height 24
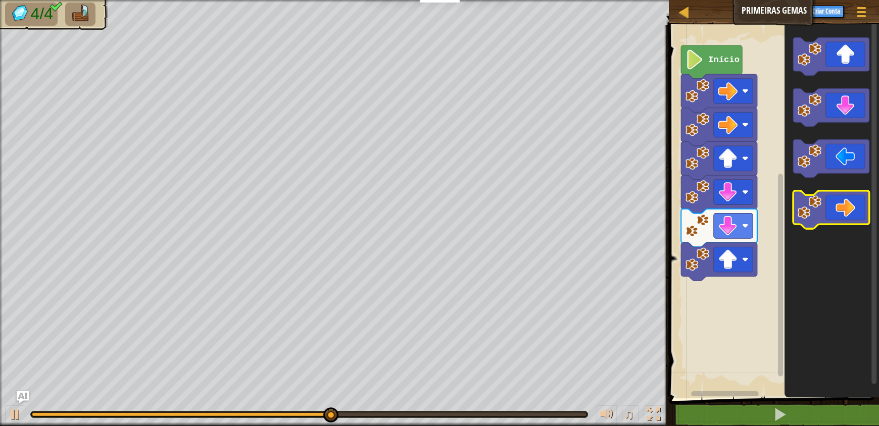
click at [811, 205] on image "Espaço de trabalho do Blockly" at bounding box center [810, 208] width 24 height 24
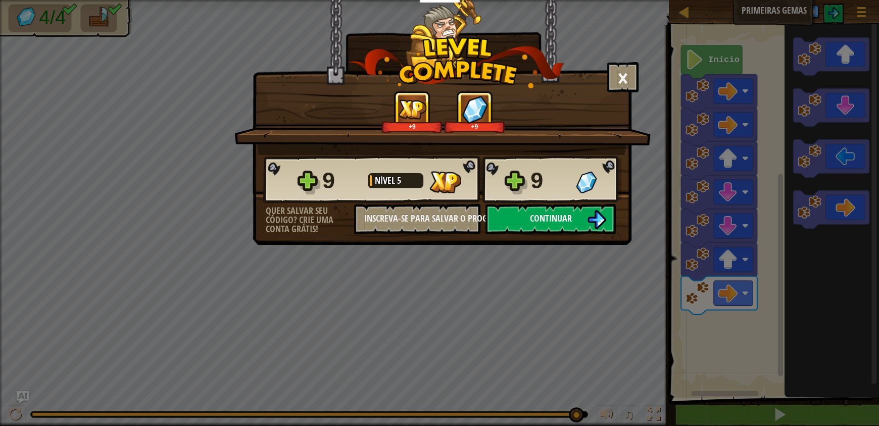
click at [603, 221] on img at bounding box center [596, 219] width 19 height 19
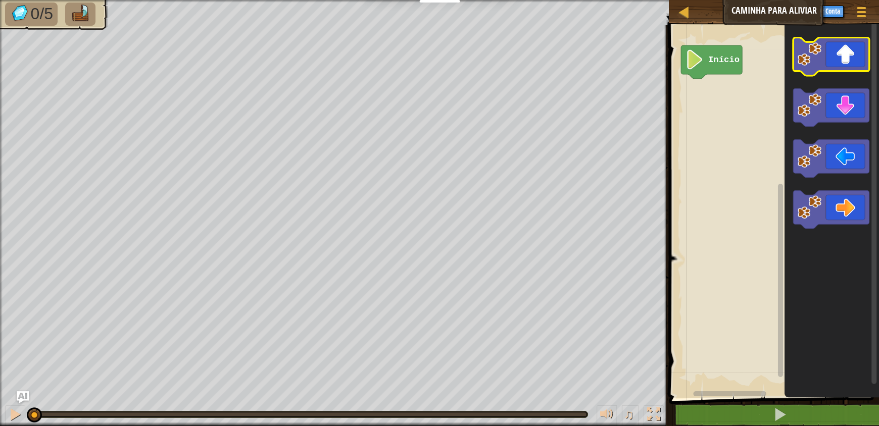
click at [803, 57] on image "Espaço de trabalho do Blockly" at bounding box center [810, 54] width 24 height 24
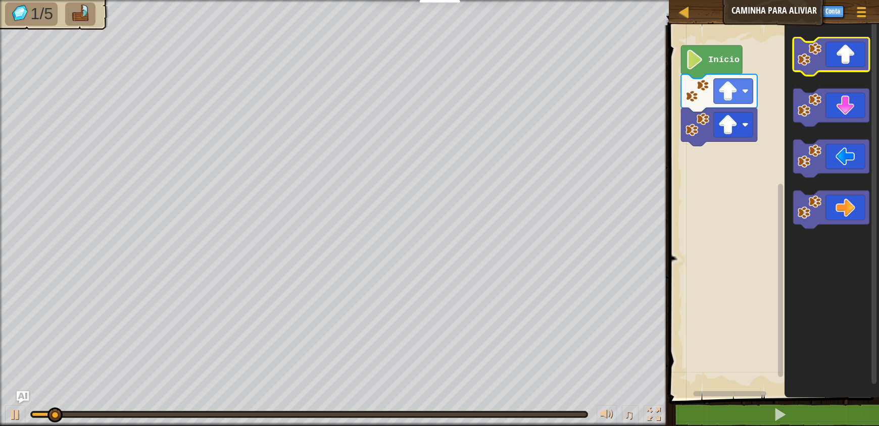
click at [803, 57] on image "Espaço de trabalho do Blockly" at bounding box center [810, 54] width 24 height 24
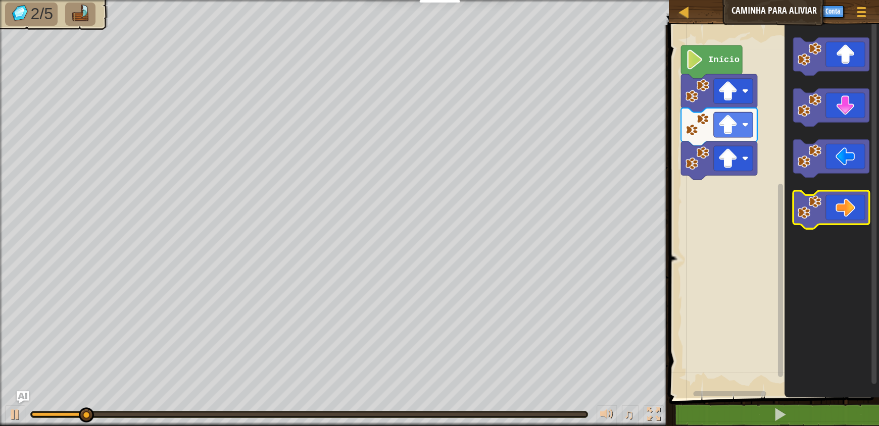
click at [795, 202] on icon "Espaço de trabalho do Blockly" at bounding box center [831, 210] width 76 height 38
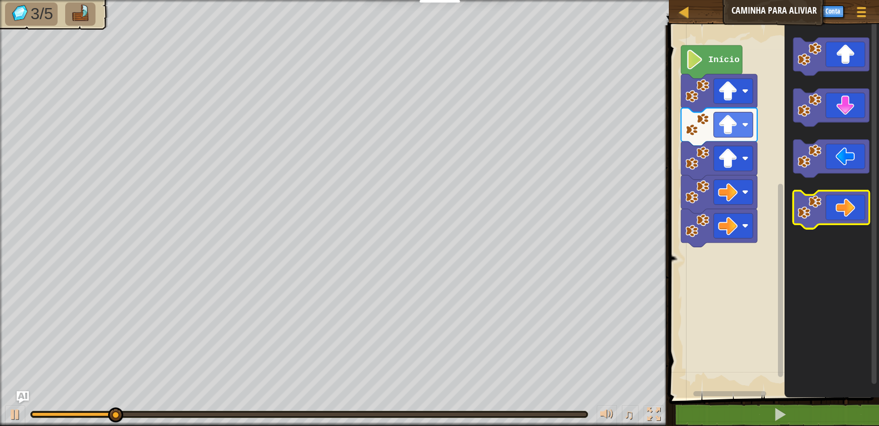
click at [795, 202] on icon "Espaço de trabalho do Blockly" at bounding box center [831, 210] width 76 height 38
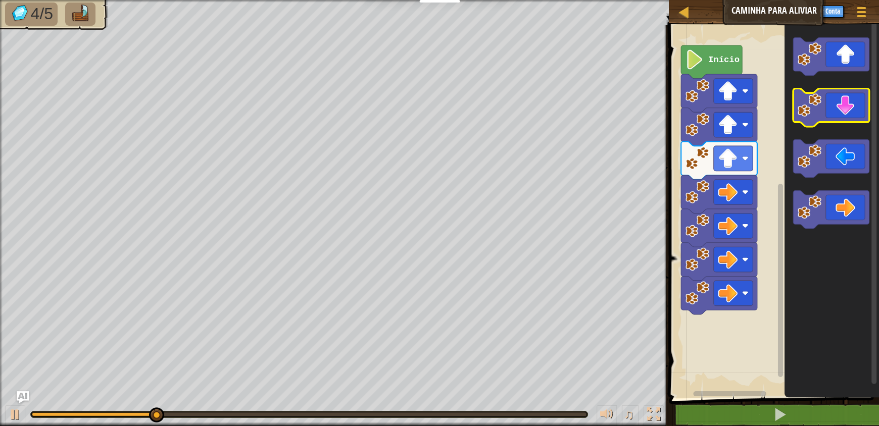
click at [799, 111] on image "Espaço de trabalho do Blockly" at bounding box center [810, 105] width 24 height 24
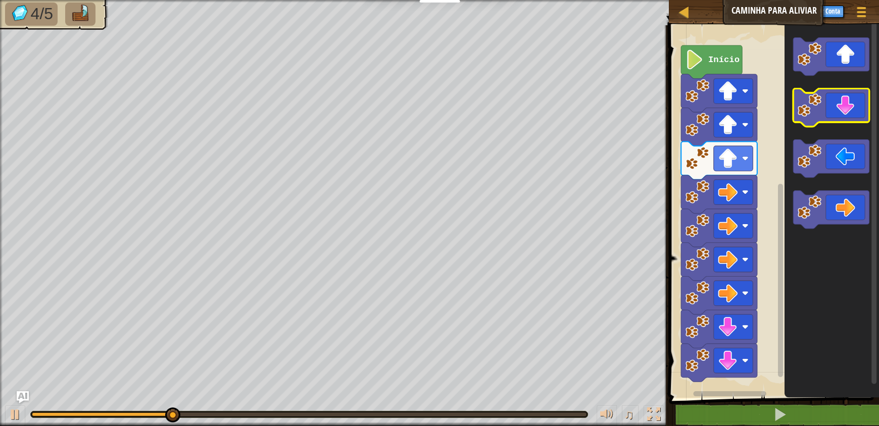
click at [799, 111] on image "Espaço de trabalho do Blockly" at bounding box center [810, 105] width 24 height 24
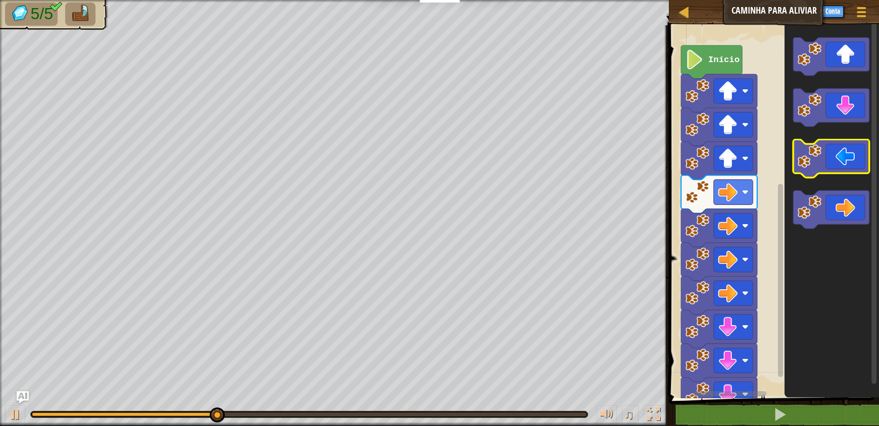
click at [811, 165] on image "Espaço de trabalho do Blockly" at bounding box center [810, 156] width 24 height 24
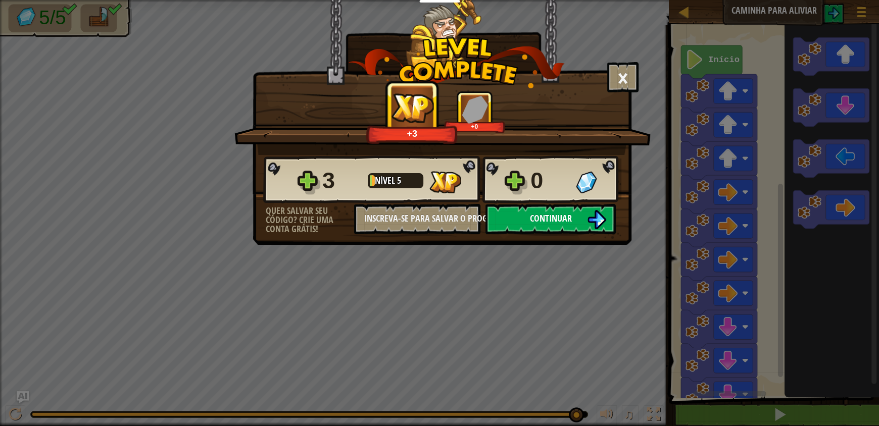
click at [599, 225] on img at bounding box center [596, 219] width 19 height 19
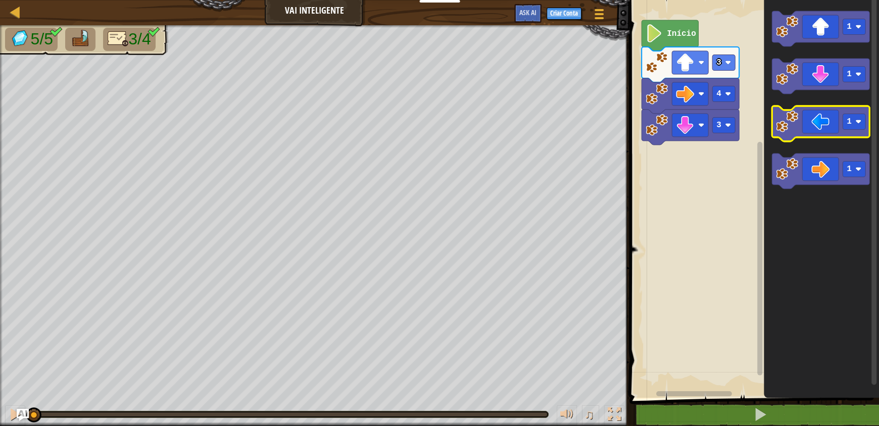
click at [785, 133] on icon "Espaço de trabalho do Blockly" at bounding box center [821, 123] width 98 height 35
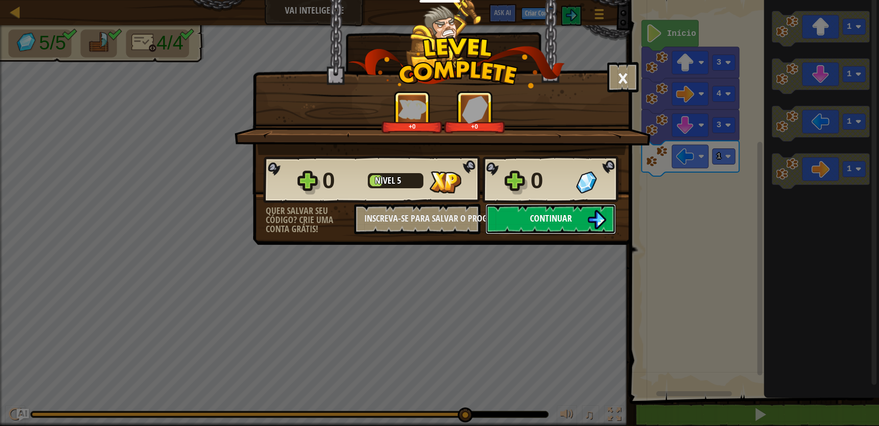
click at [573, 218] on button "Continuar" at bounding box center [551, 219] width 130 height 30
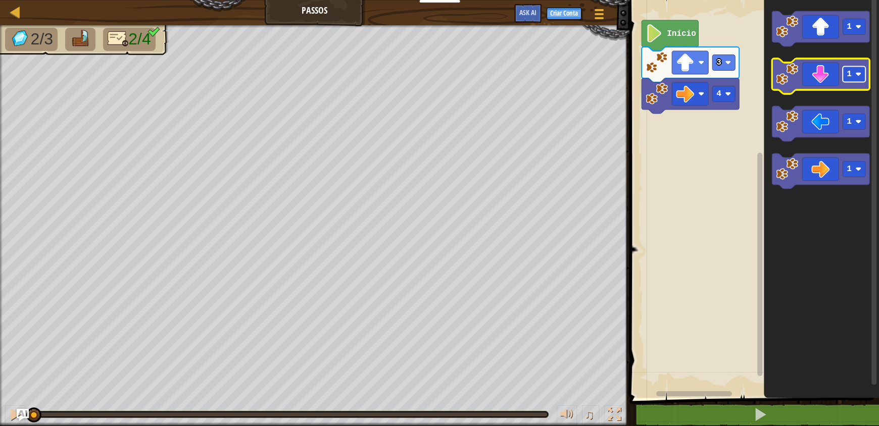
click at [861, 77] on rect "Espaço de trabalho do Blockly" at bounding box center [854, 75] width 23 height 16
click at [785, 77] on image "Espaço de trabalho do Blockly" at bounding box center [787, 74] width 22 height 22
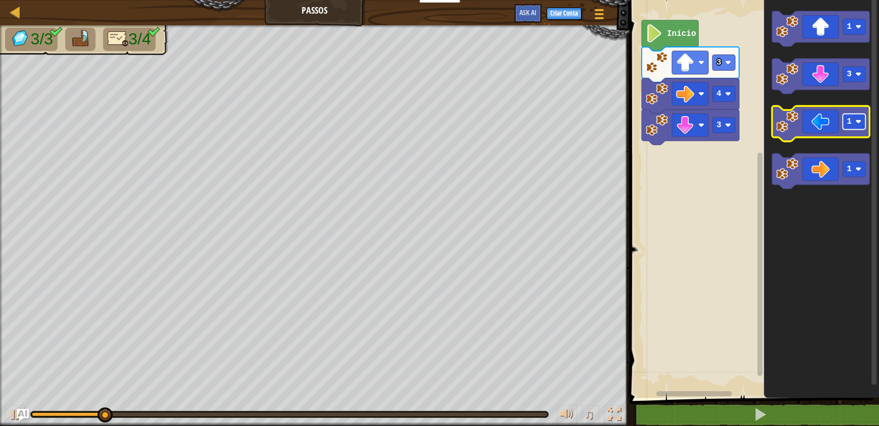
click at [851, 124] on rect "Espaço de trabalho do Blockly" at bounding box center [854, 122] width 23 height 16
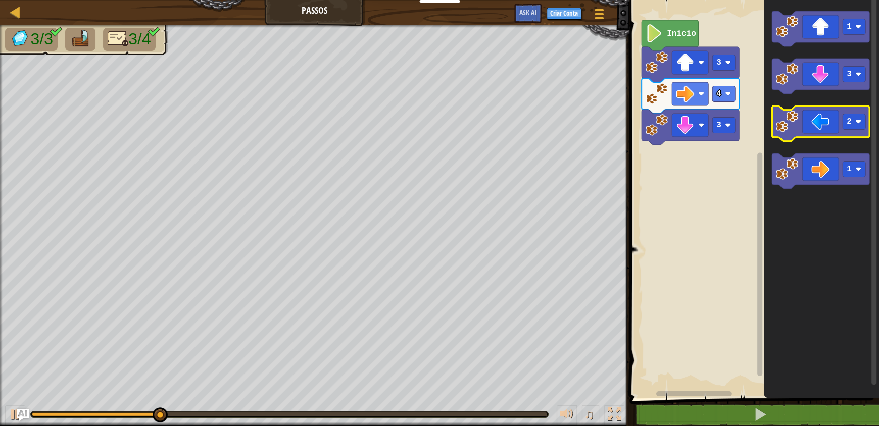
click at [787, 124] on image "Espaço de trabalho do Blockly" at bounding box center [787, 122] width 22 height 22
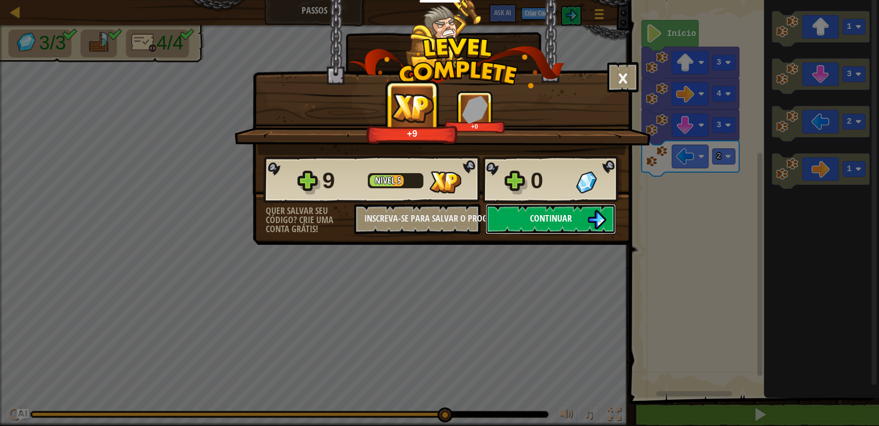
click at [604, 218] on img at bounding box center [596, 219] width 19 height 19
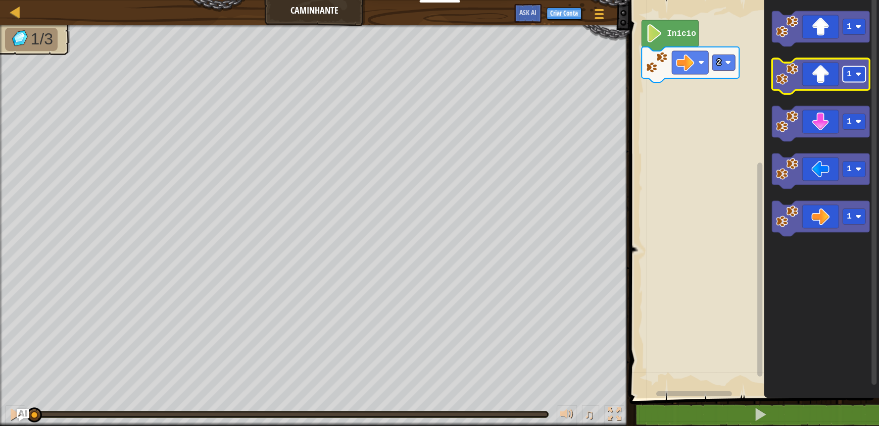
click at [864, 79] on rect "Espaço de trabalho do Blockly" at bounding box center [854, 75] width 23 height 16
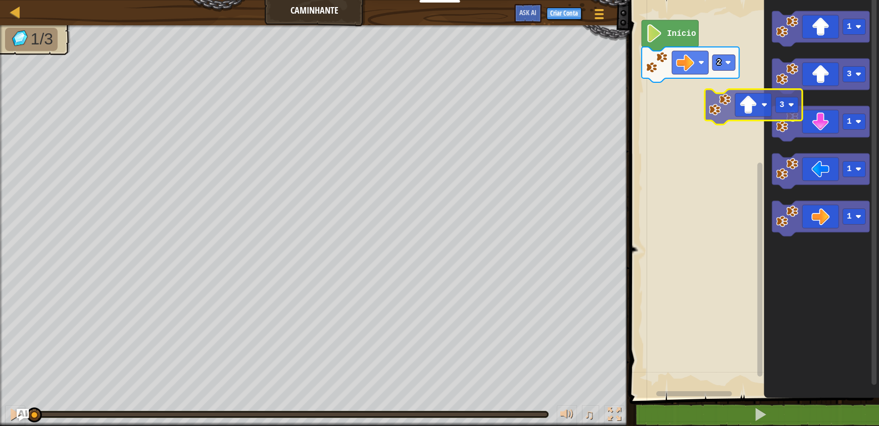
click at [671, 115] on div "2 Início 1 3 1 1 1 3" at bounding box center [752, 196] width 253 height 403
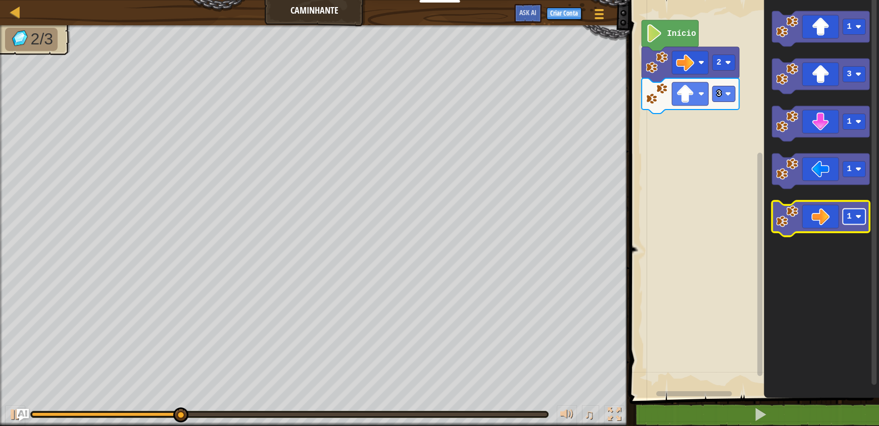
click at [852, 217] on rect "Espaço de trabalho do Blockly" at bounding box center [854, 217] width 23 height 16
click at [783, 221] on image "Espaço de trabalho do Blockly" at bounding box center [787, 217] width 22 height 22
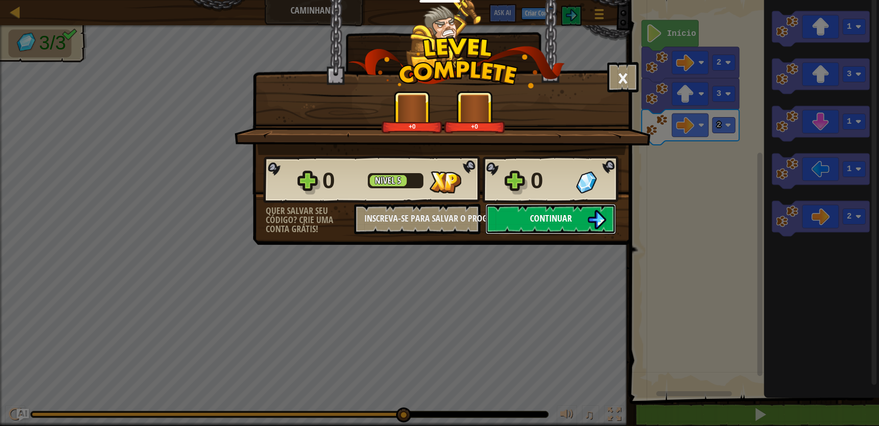
click at [582, 216] on button "Continuar" at bounding box center [551, 219] width 130 height 30
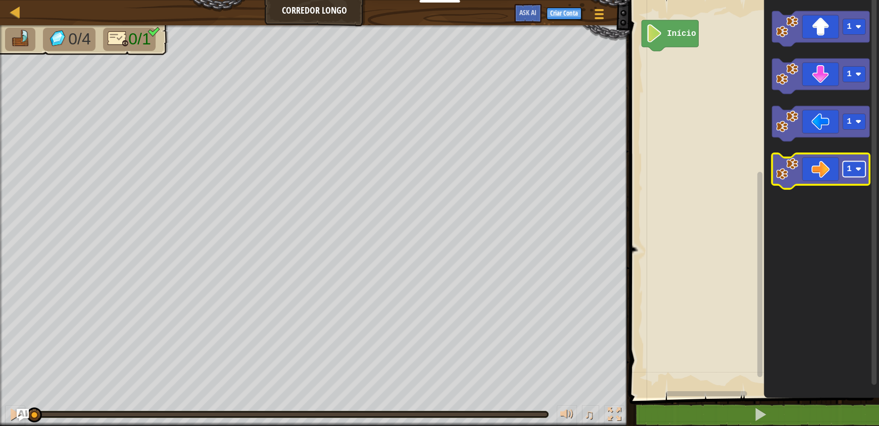
click at [858, 172] on image "Espaço de trabalho do Blockly" at bounding box center [858, 169] width 6 height 6
click at [787, 175] on image "Espaço de trabalho do Blockly" at bounding box center [787, 169] width 22 height 22
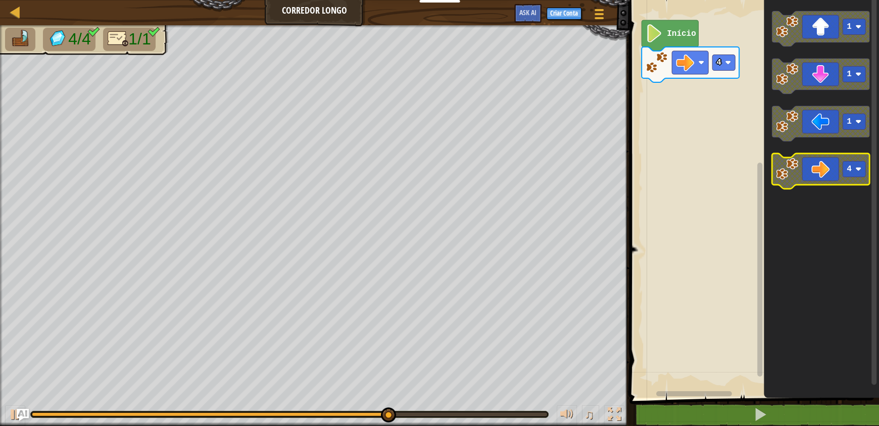
click at [853, 170] on rect "Espaço de trabalho do Blockly" at bounding box center [854, 170] width 23 height 16
click at [792, 169] on image "Espaço de trabalho do Blockly" at bounding box center [787, 169] width 22 height 22
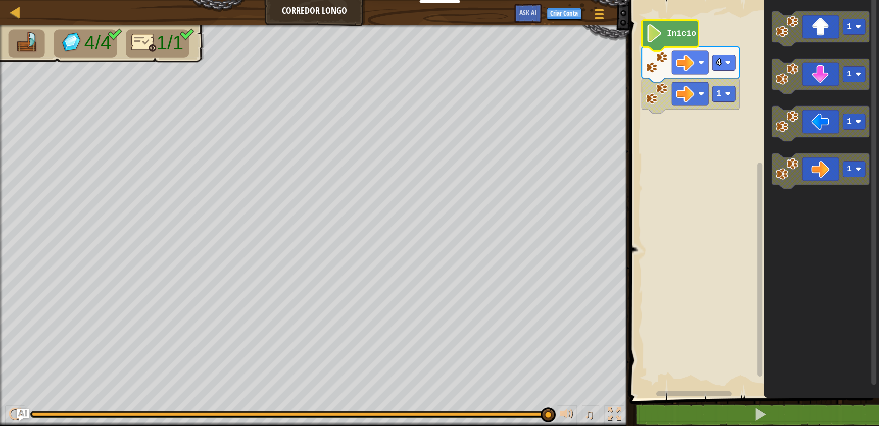
click at [655, 39] on image "Espaço de trabalho do Blockly" at bounding box center [654, 33] width 17 height 18
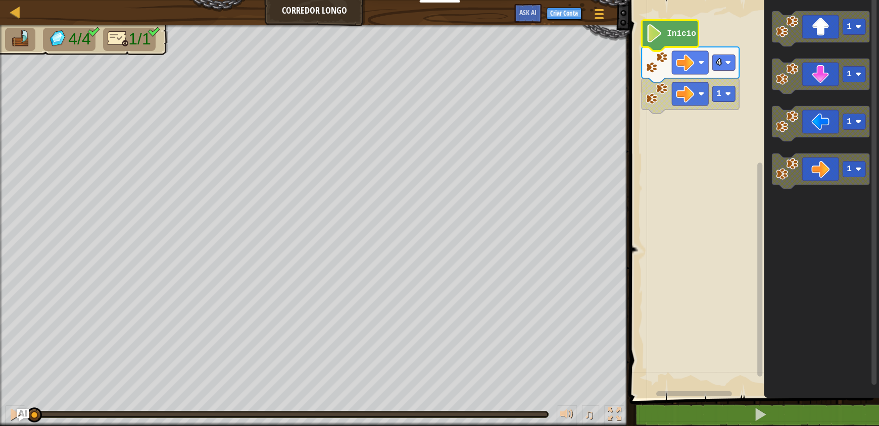
drag, startPoint x: 548, startPoint y: 416, endPoint x: 0, endPoint y: 334, distance: 553.7
click at [0, 334] on div "4/4 1/1 ♫ Filhote de Pantera" at bounding box center [439, 225] width 879 height 401
click at [728, 62] on image "Espaço de trabalho do Blockly" at bounding box center [728, 63] width 6 height 6
